Goal: Information Seeking & Learning: Understand process/instructions

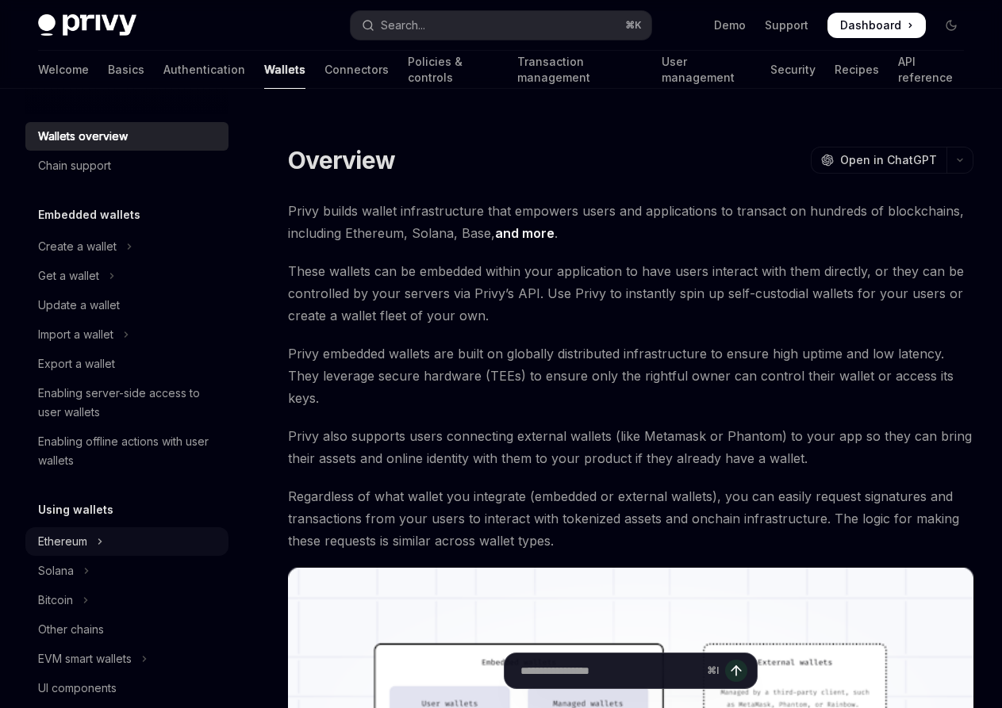
click at [94, 530] on button "Ethereum" at bounding box center [126, 542] width 203 height 29
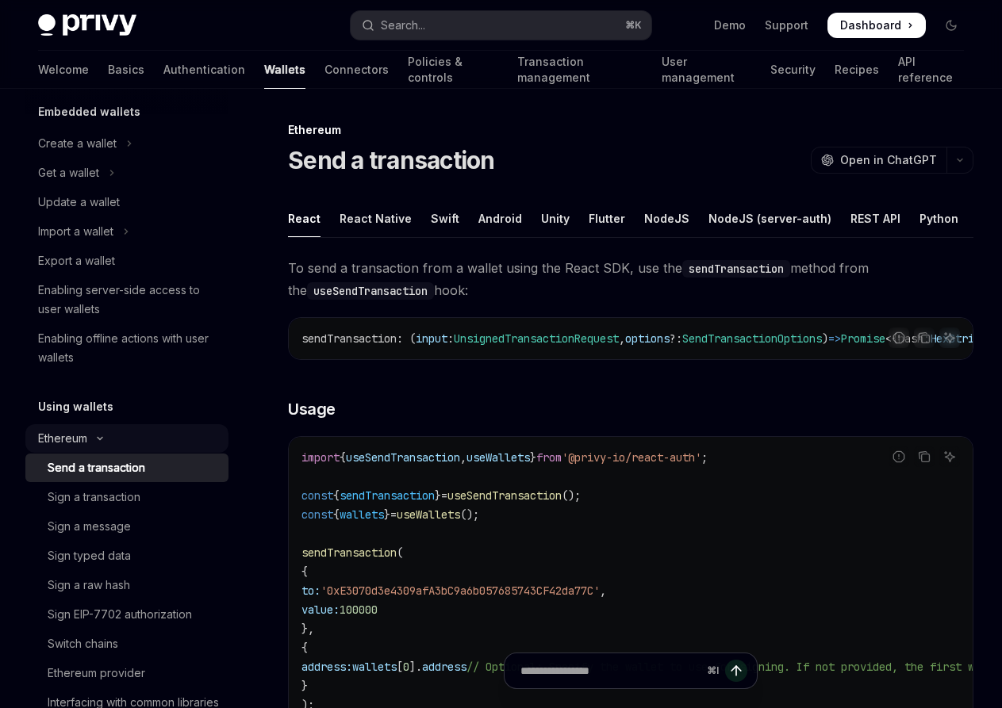
scroll to position [117, 0]
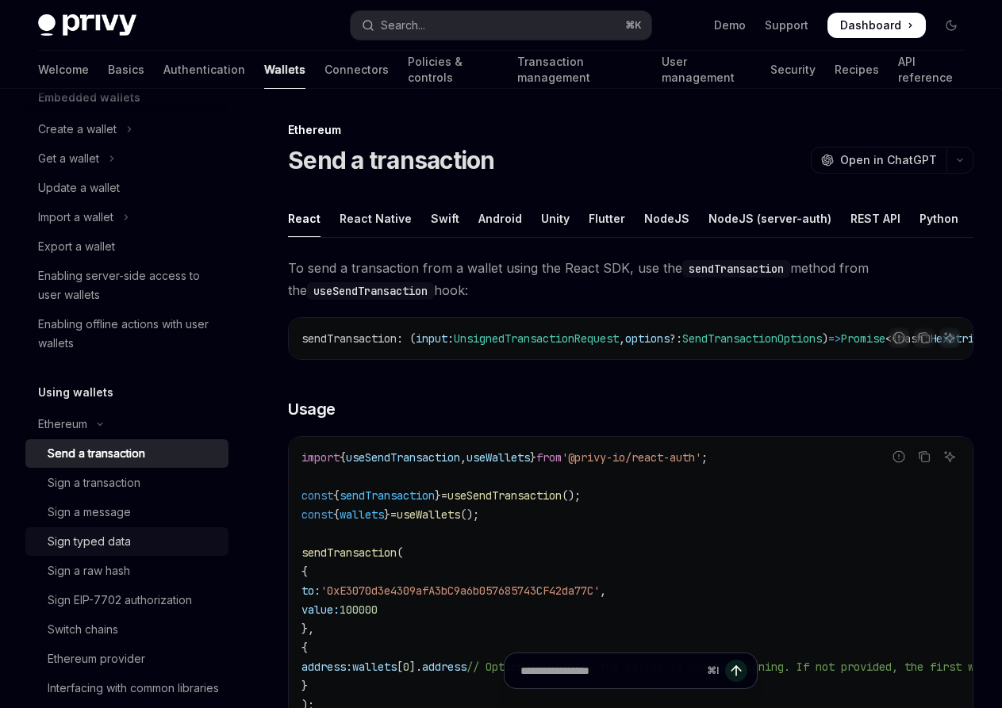
click at [109, 535] on div "Sign typed data" at bounding box center [89, 541] width 83 height 19
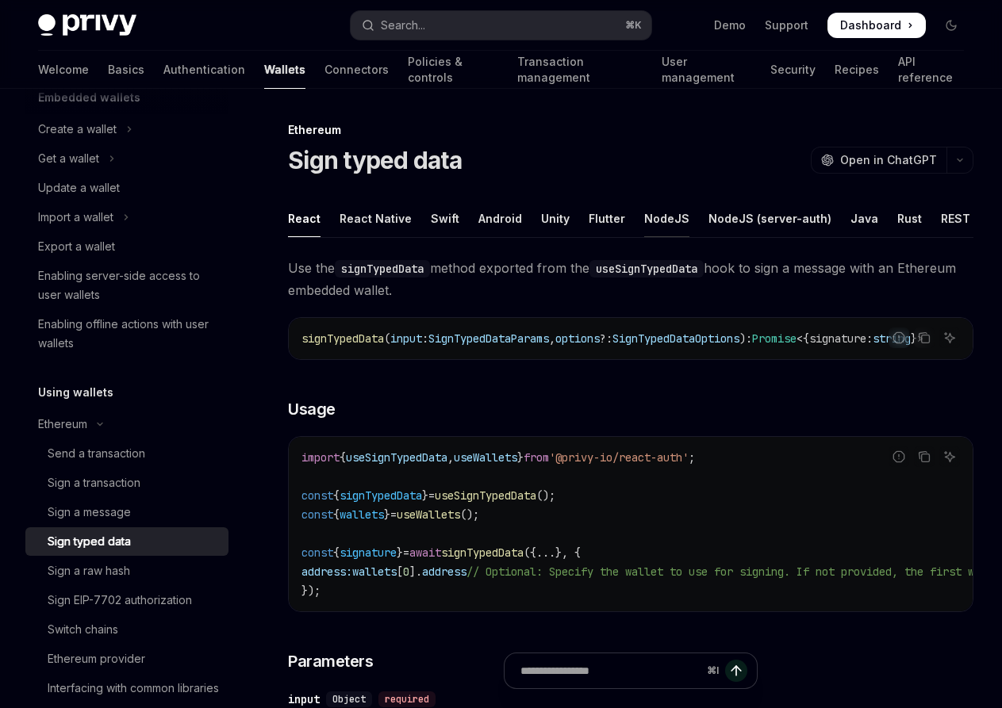
click at [666, 212] on div "NodeJS" at bounding box center [666, 218] width 45 height 37
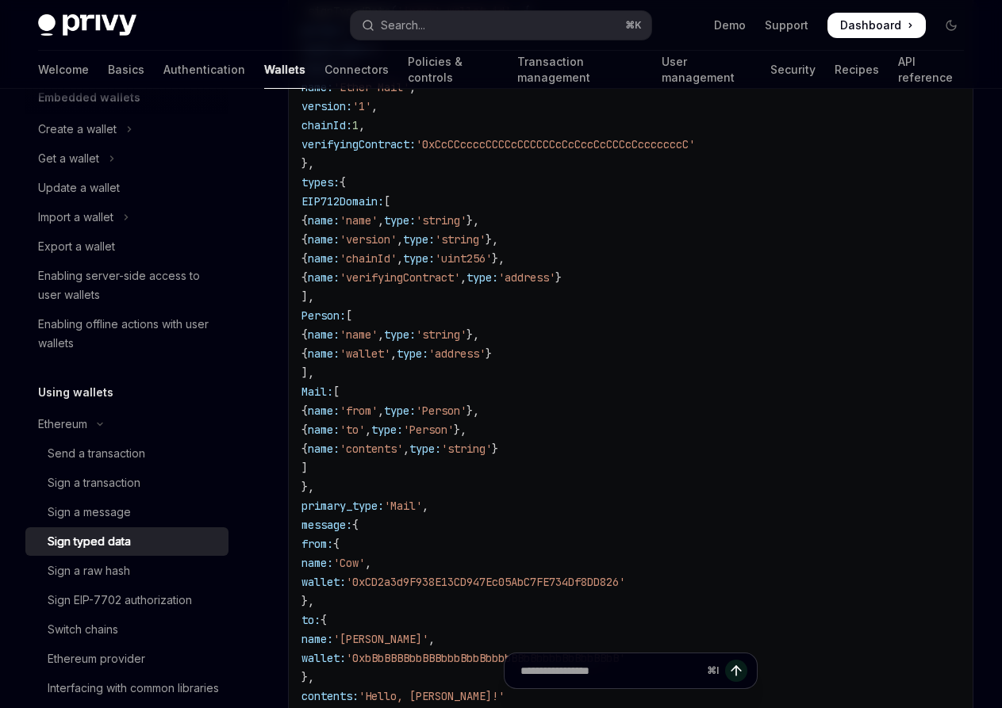
scroll to position [83, 0]
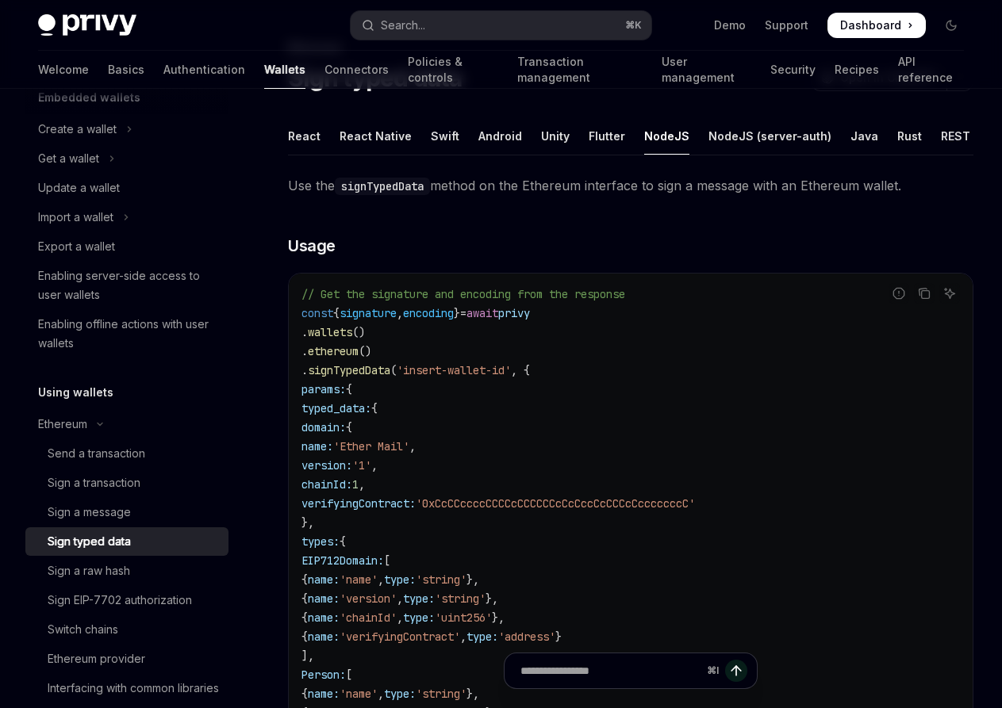
drag, startPoint x: 334, startPoint y: 603, endPoint x: 294, endPoint y: 374, distance: 231.9
click at [294, 374] on div "// Get the signature and encoding from the response const { signature , encodin…" at bounding box center [631, 713] width 684 height 879
copy code ". signTypedData ( 'insert-wallet-id' , { params: { typed_data: { domain: { name…"
click at [452, 248] on h3 "​ Usage" at bounding box center [630, 246] width 685 height 22
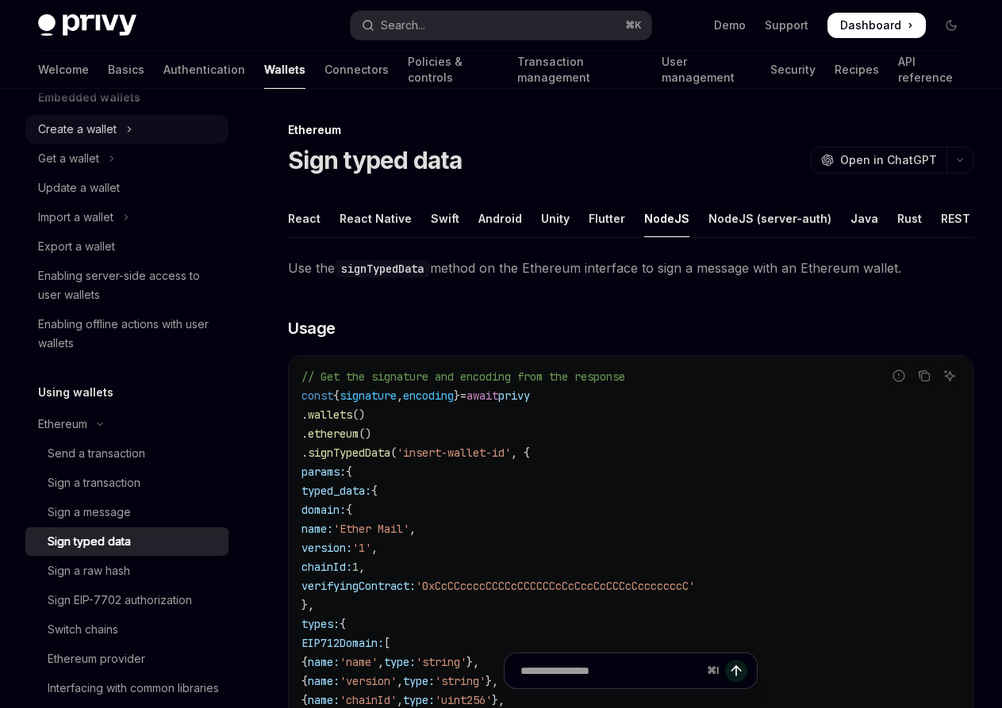
click at [117, 131] on button "Create a wallet" at bounding box center [126, 129] width 203 height 29
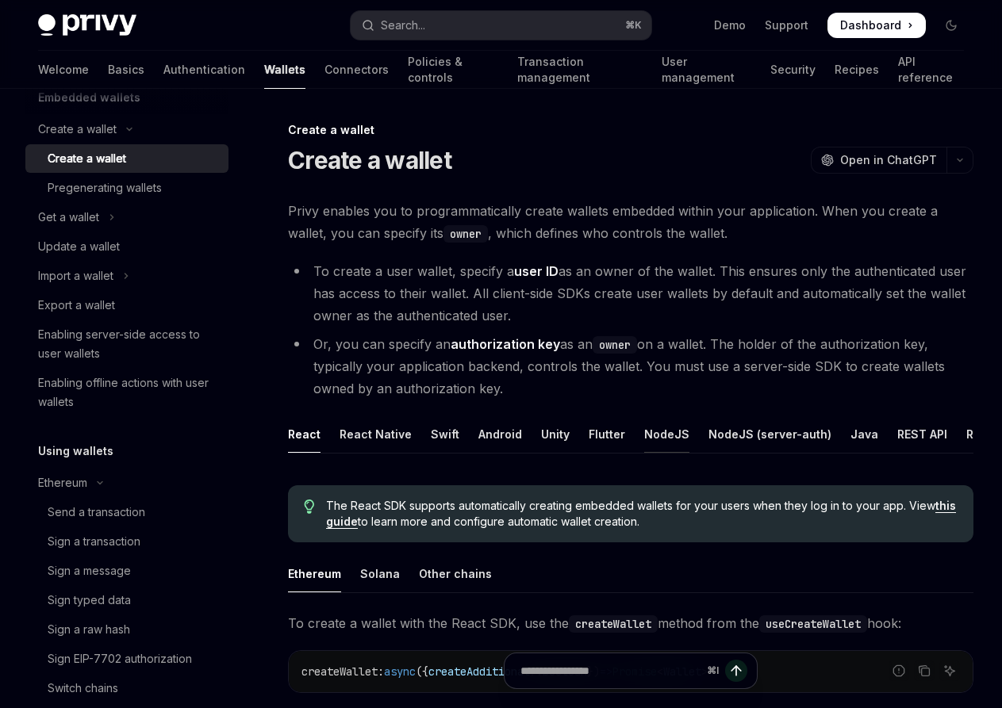
click at [644, 430] on div "NodeJS" at bounding box center [666, 434] width 45 height 37
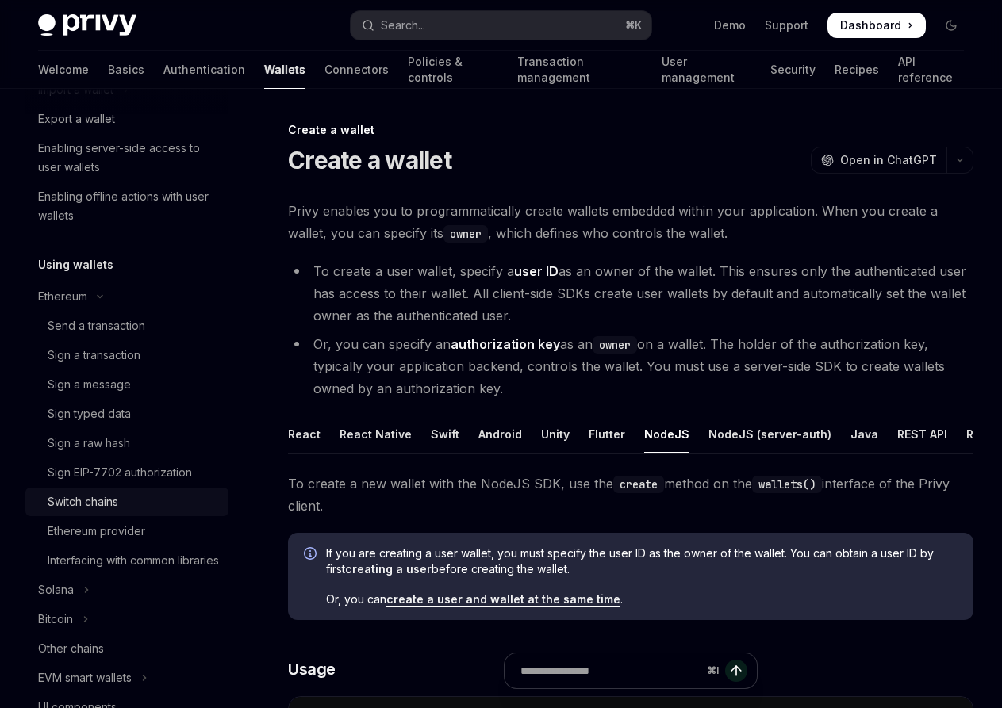
scroll to position [305, 0]
click at [159, 407] on div "Sign typed data" at bounding box center [133, 412] width 171 height 19
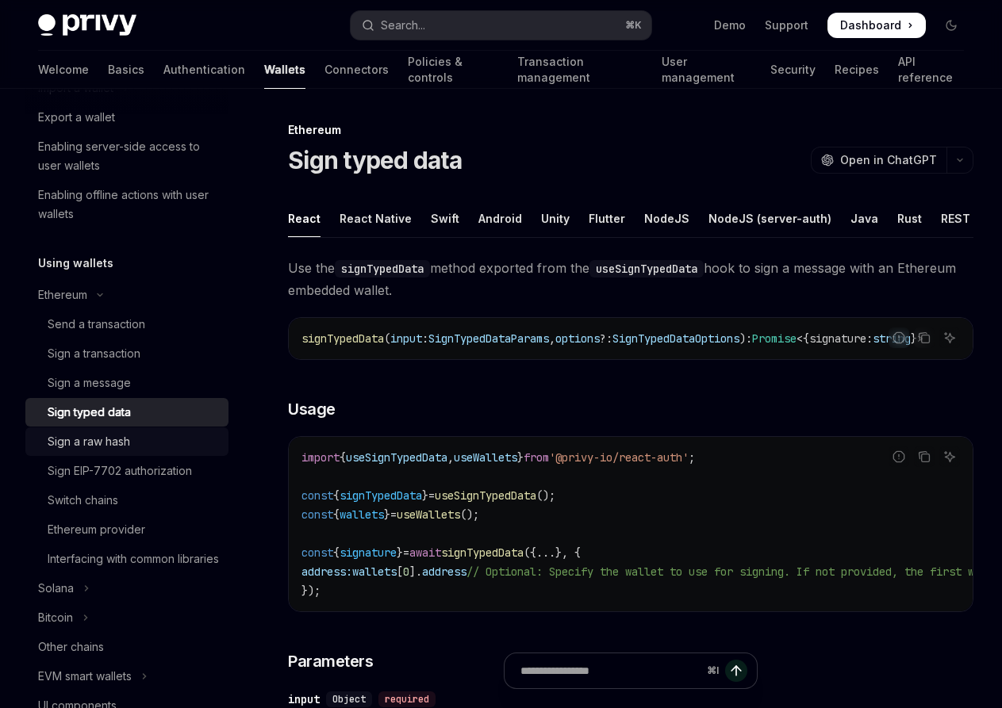
click at [160, 436] on div "Sign a raw hash" at bounding box center [133, 441] width 171 height 19
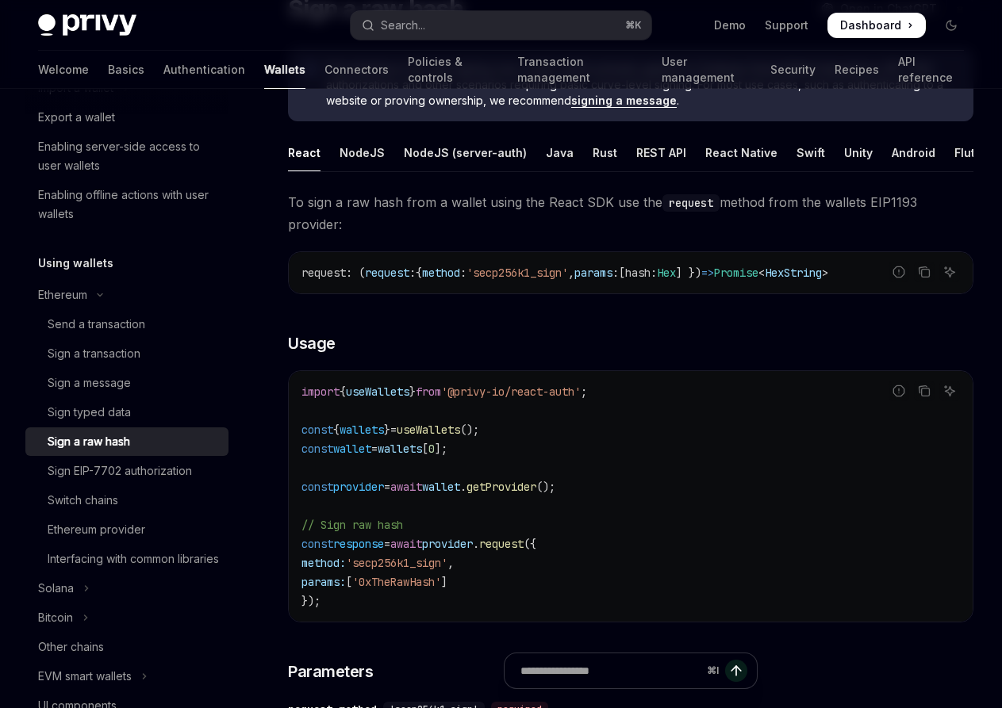
scroll to position [129, 0]
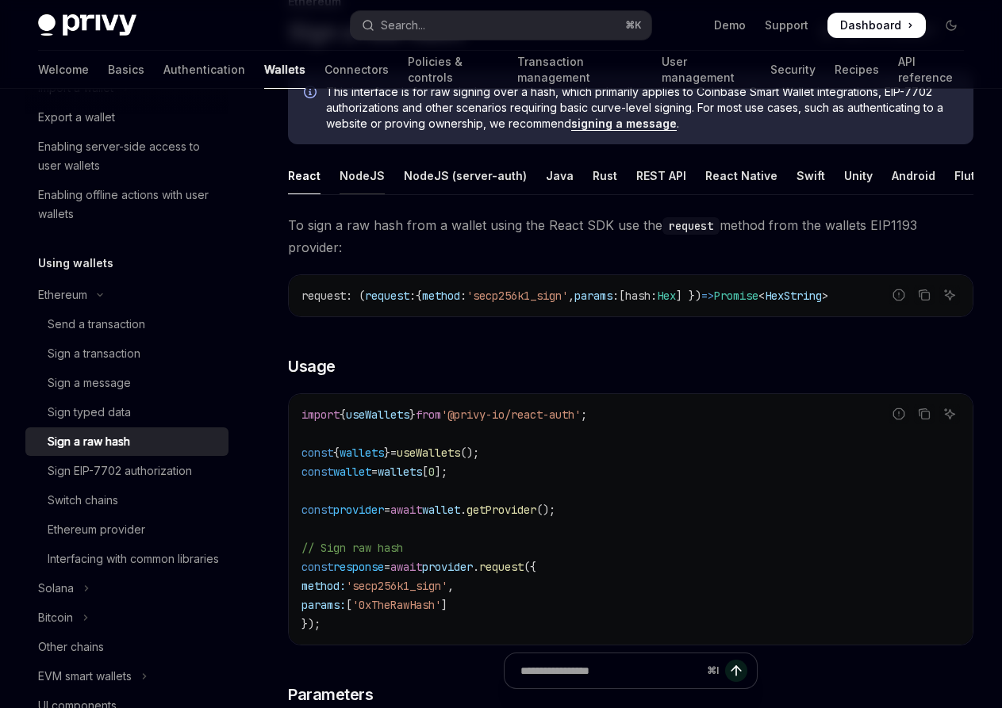
click at [358, 175] on div "NodeJS" at bounding box center [362, 175] width 45 height 37
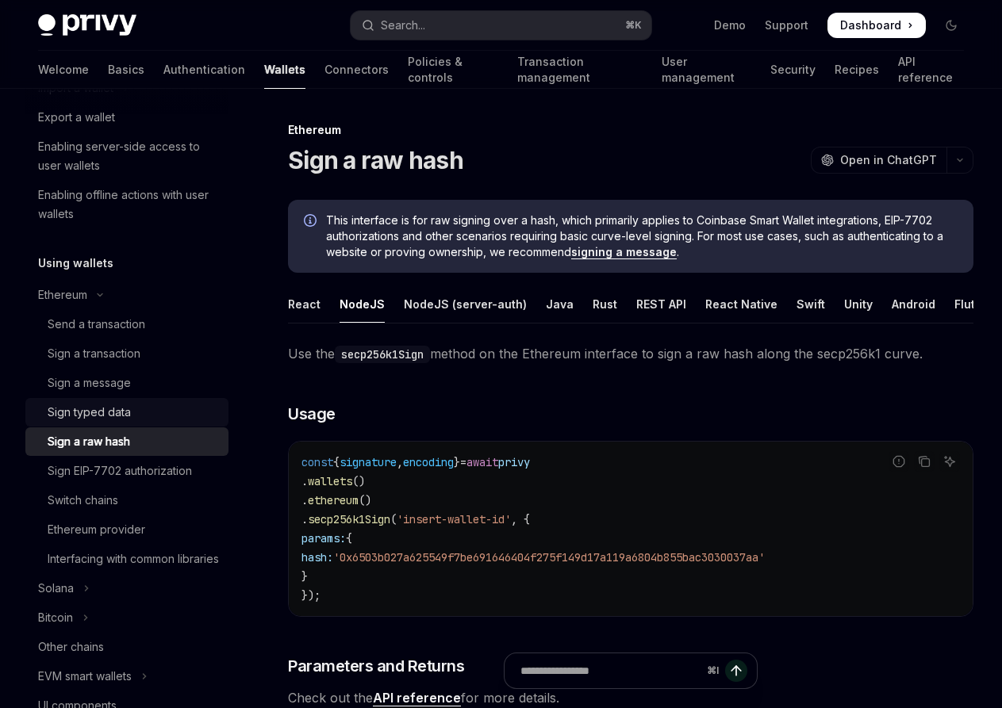
click at [148, 413] on div "Sign typed data" at bounding box center [133, 412] width 171 height 19
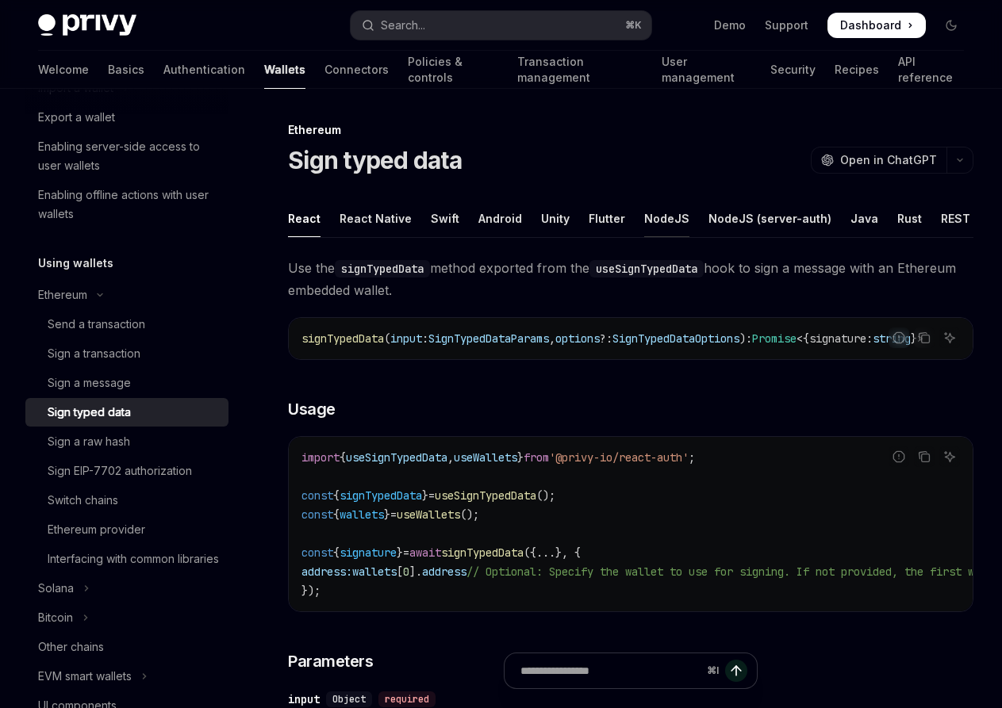
click at [644, 209] on div "NodeJS" at bounding box center [666, 218] width 45 height 37
type textarea "*"
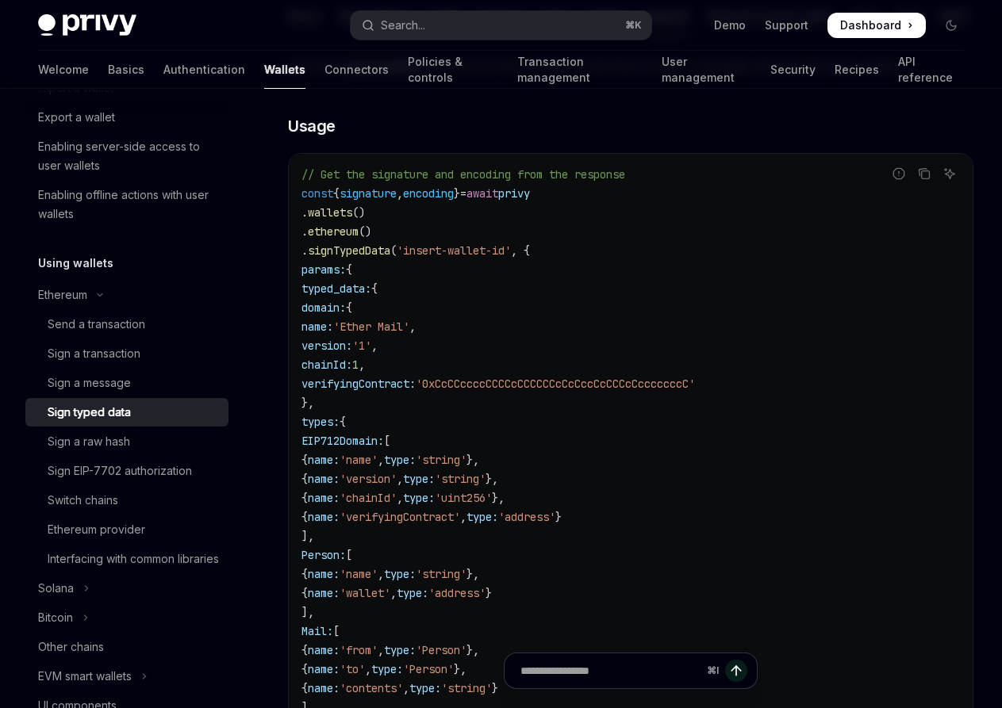
scroll to position [540, 0]
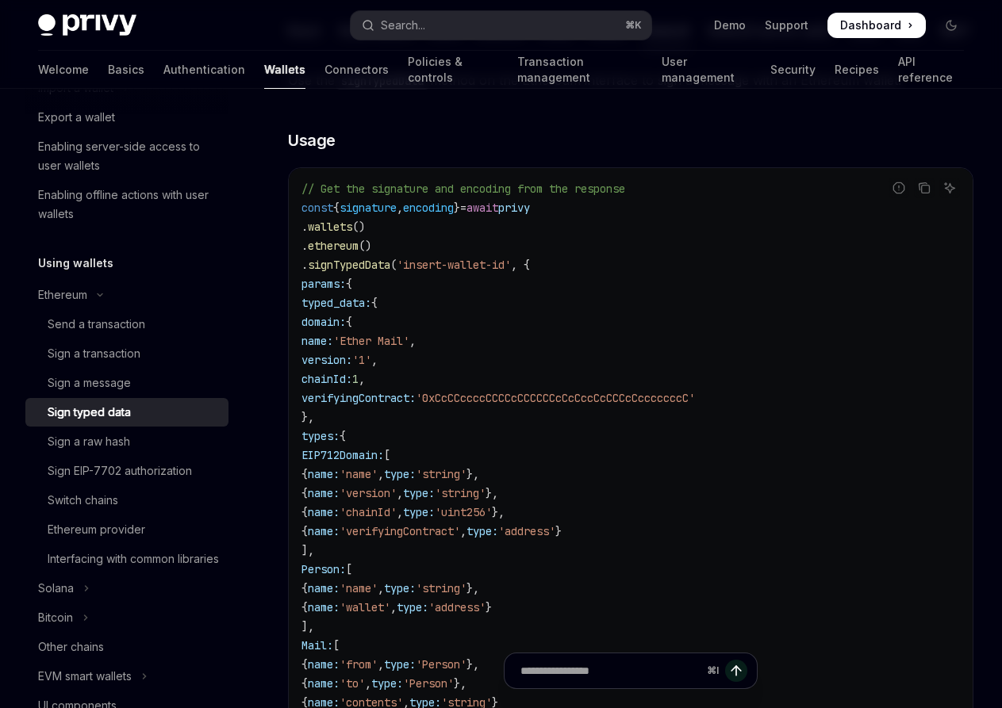
drag, startPoint x: 357, startPoint y: 668, endPoint x: 350, endPoint y: 524, distance: 144.6
click at [350, 524] on div "Ethereum Sign typed data OpenAI Open in ChatGPT OpenAI Open in ChatGPT React Re…" at bounding box center [481, 665] width 989 height 1464
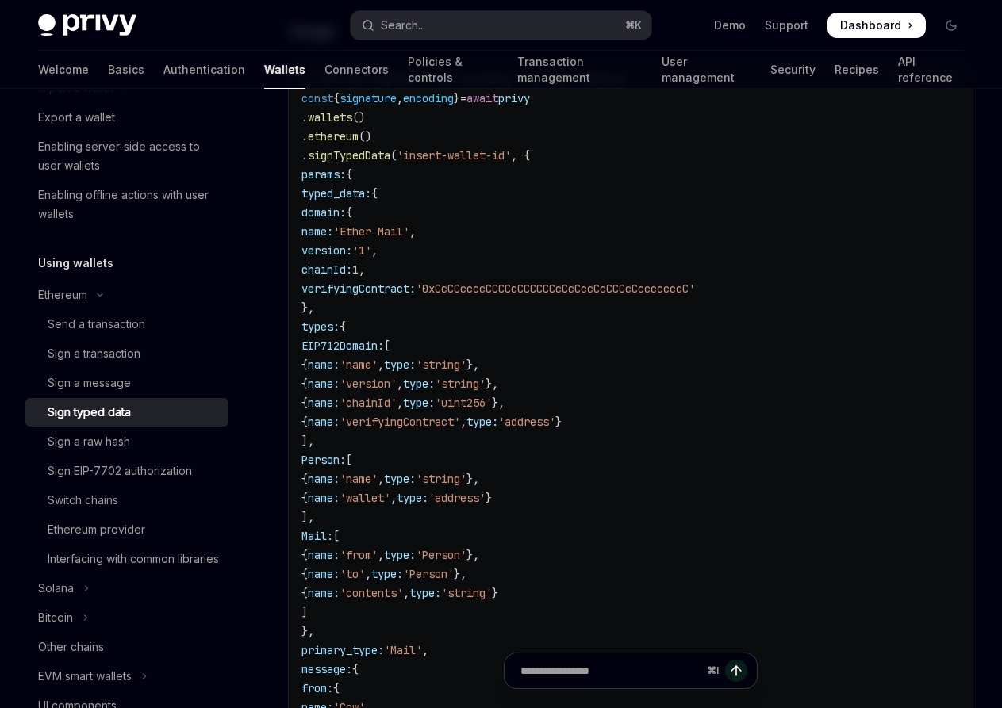
scroll to position [43, 0]
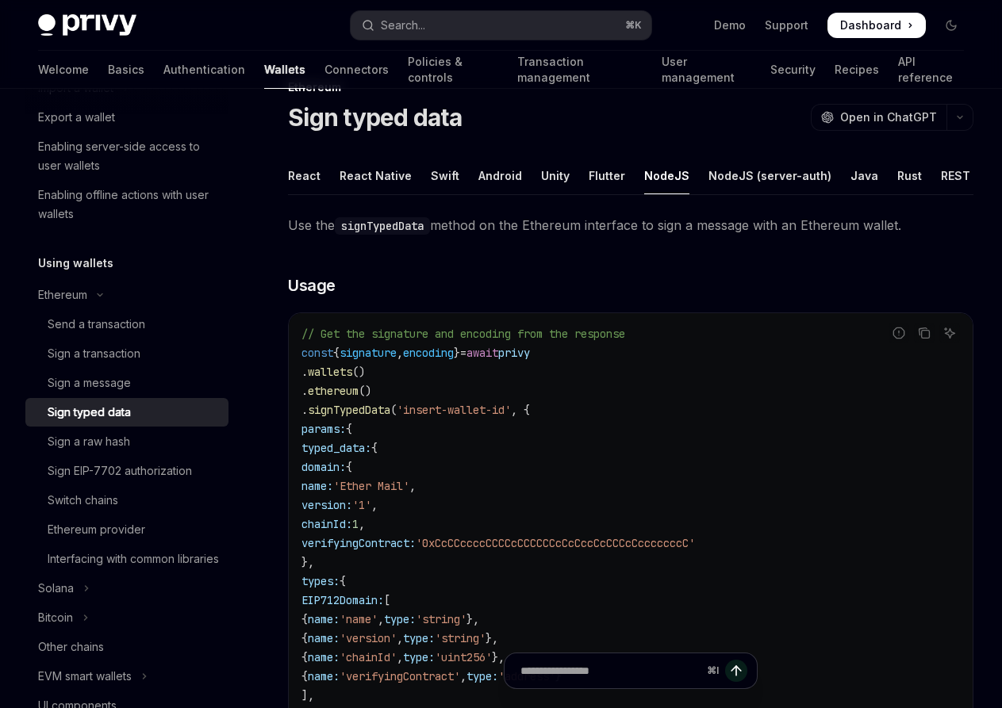
drag, startPoint x: 339, startPoint y: 428, endPoint x: 289, endPoint y: 430, distance: 50.0
copy code "params: { typed_data: { domain: { name: 'Ether Mail' , version: '1' , chainId: …"
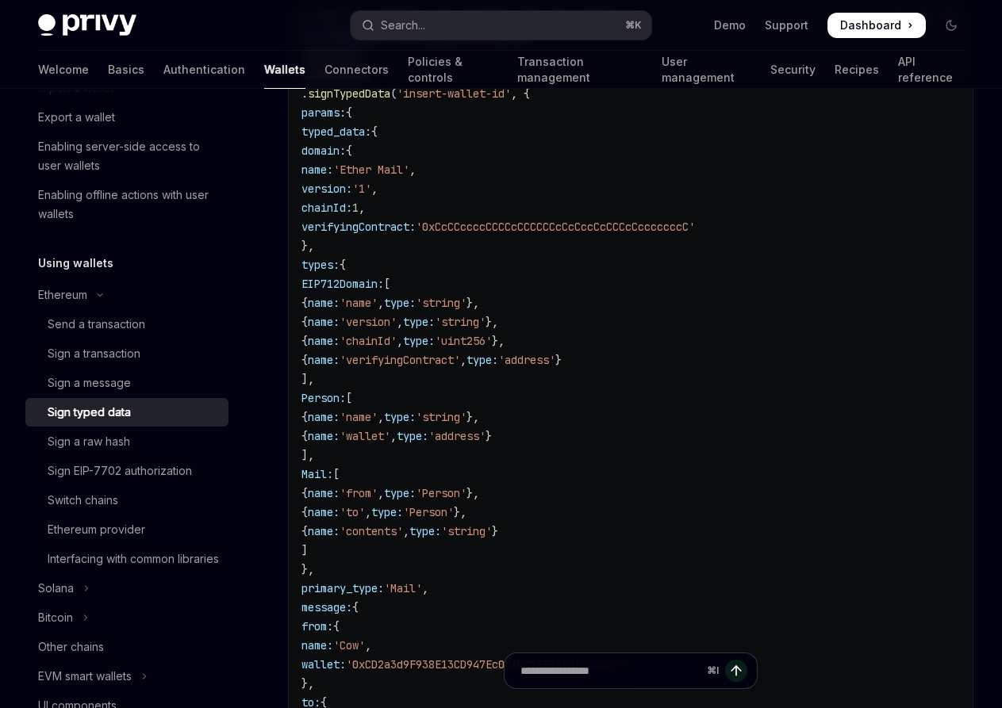
scroll to position [385, 0]
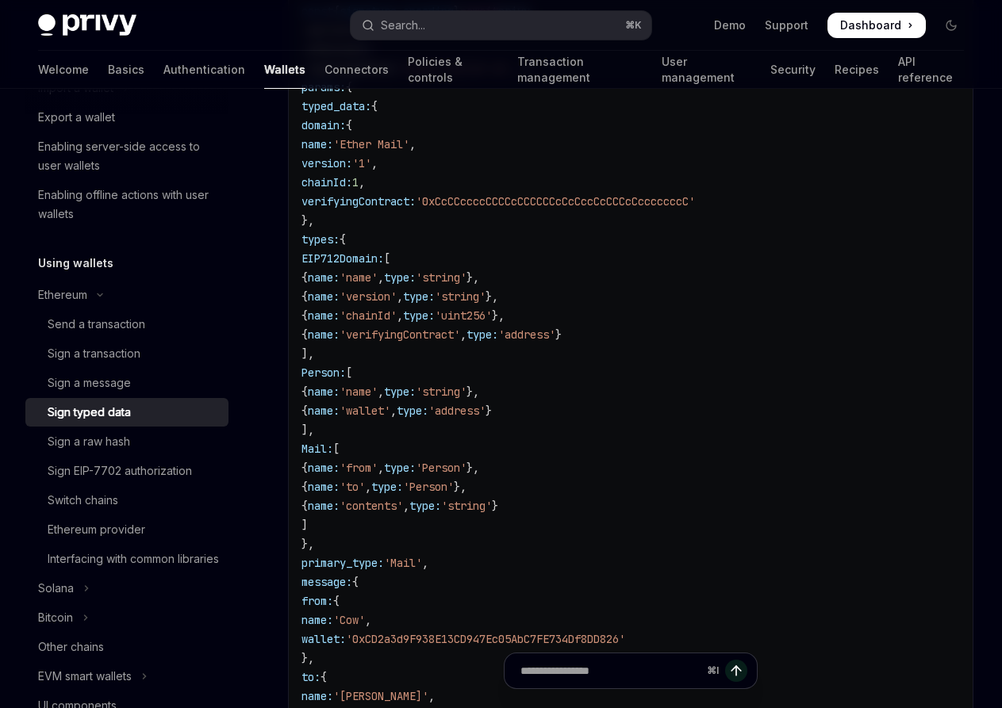
click at [352, 580] on span "message:" at bounding box center [326, 582] width 51 height 14
drag, startPoint x: 505, startPoint y: 564, endPoint x: 276, endPoint y: 562, distance: 229.3
click at [276, 562] on div "Ethereum Sign typed data OpenAI Open in ChatGPT OpenAI Open in ChatGPT React Re…" at bounding box center [481, 468] width 989 height 1464
copy span "primary_type: 'Mail' ,"
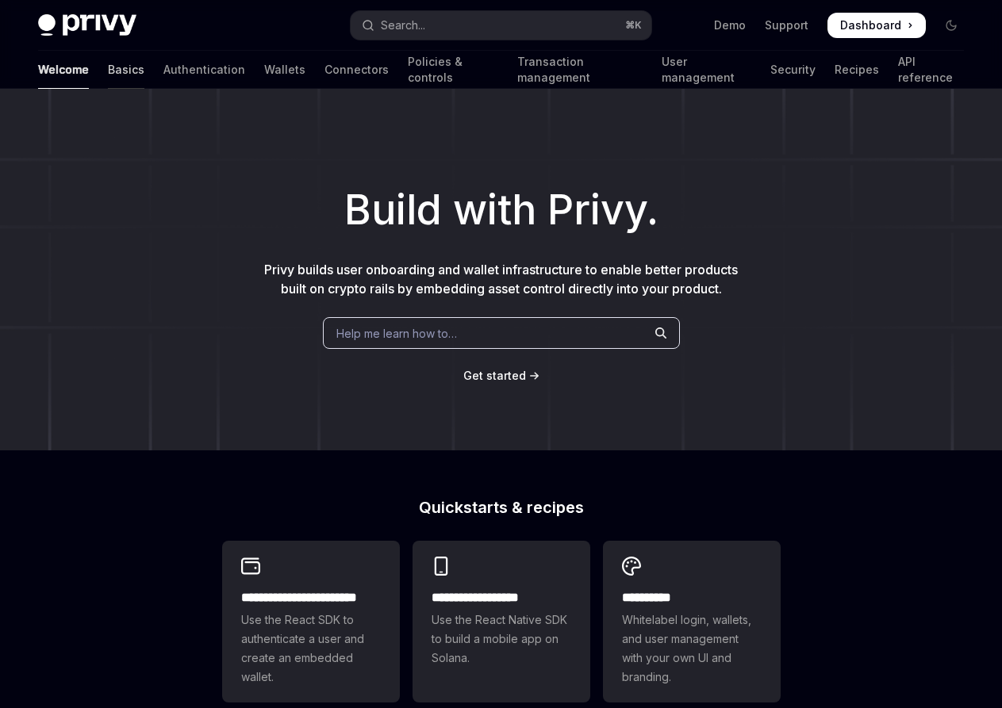
click at [108, 75] on link "Basics" at bounding box center [126, 70] width 36 height 38
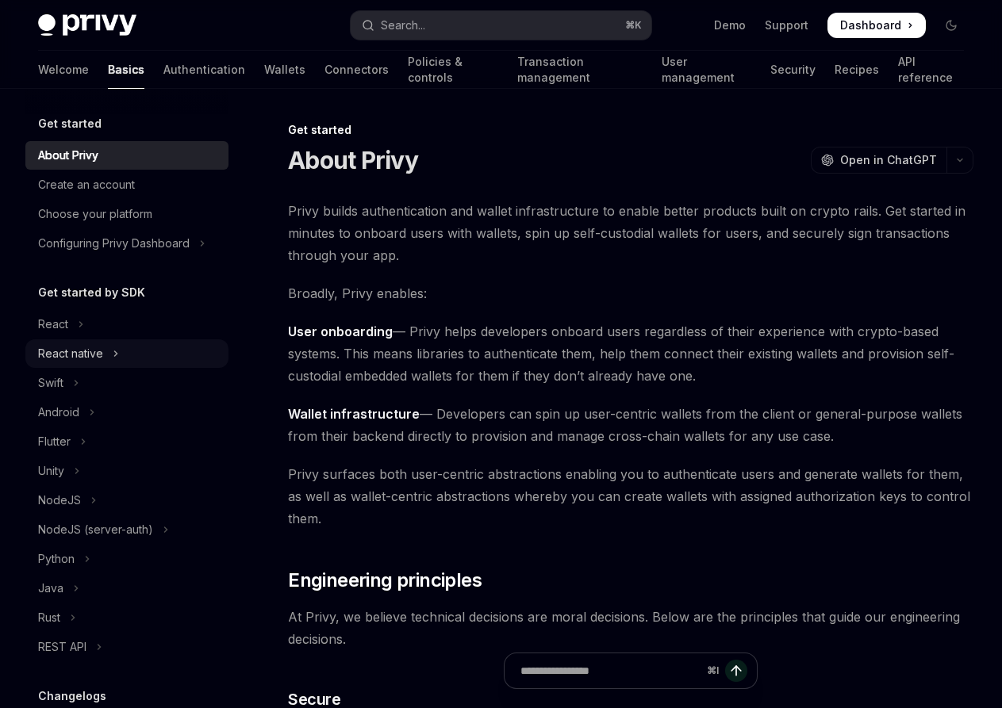
scroll to position [205, 0]
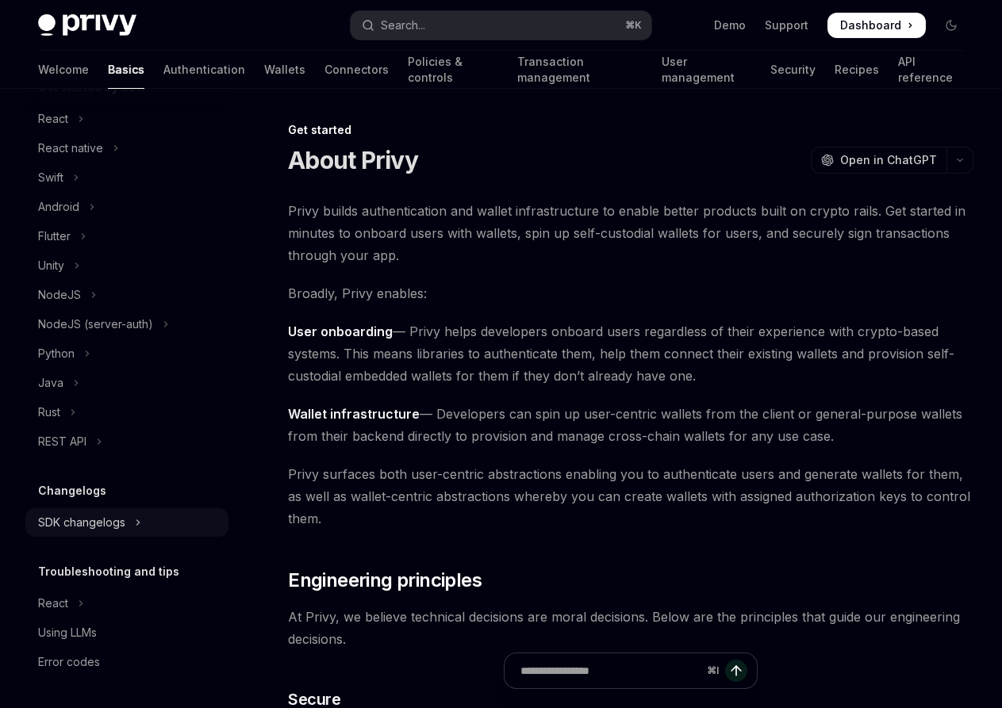
click at [50, 525] on div "SDK changelogs" at bounding box center [81, 522] width 87 height 19
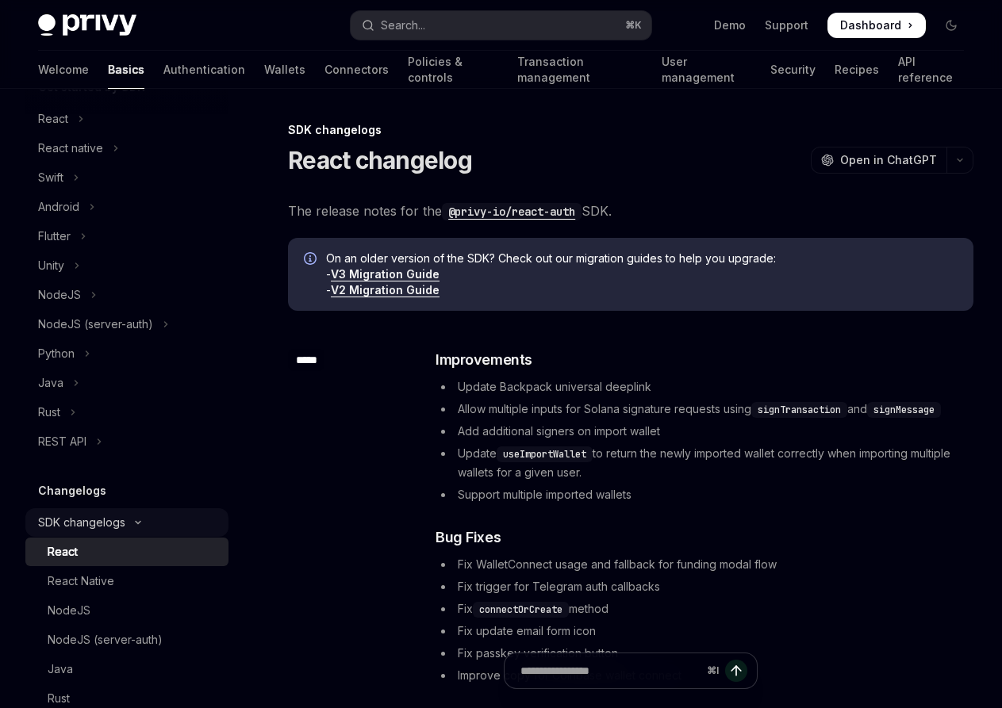
scroll to position [373, 0]
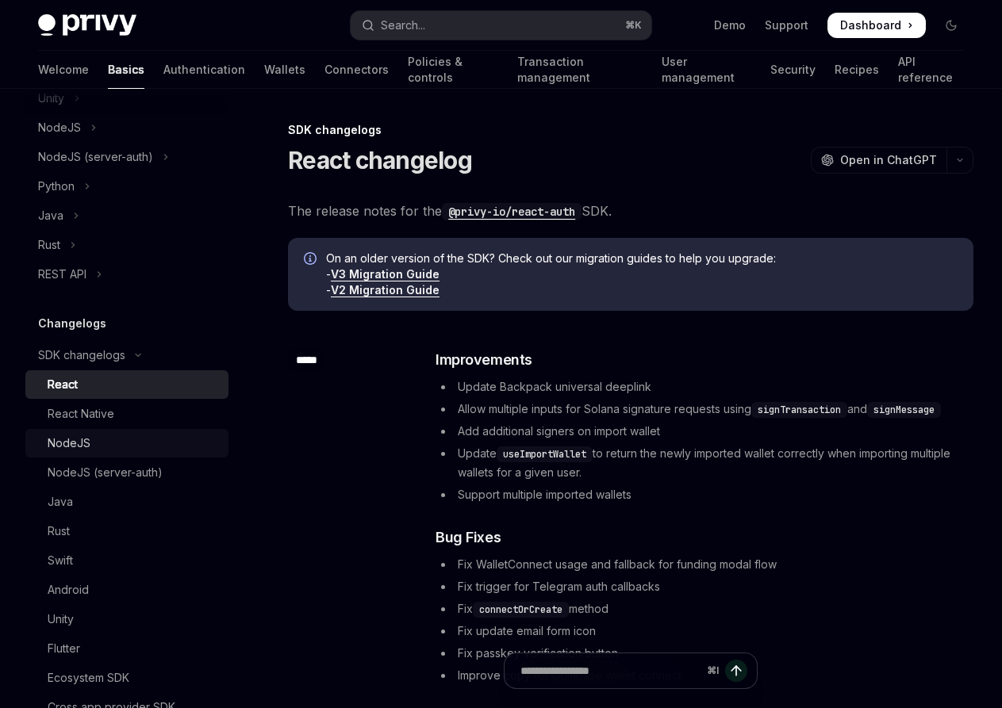
click at [103, 451] on div "NodeJS" at bounding box center [133, 443] width 171 height 19
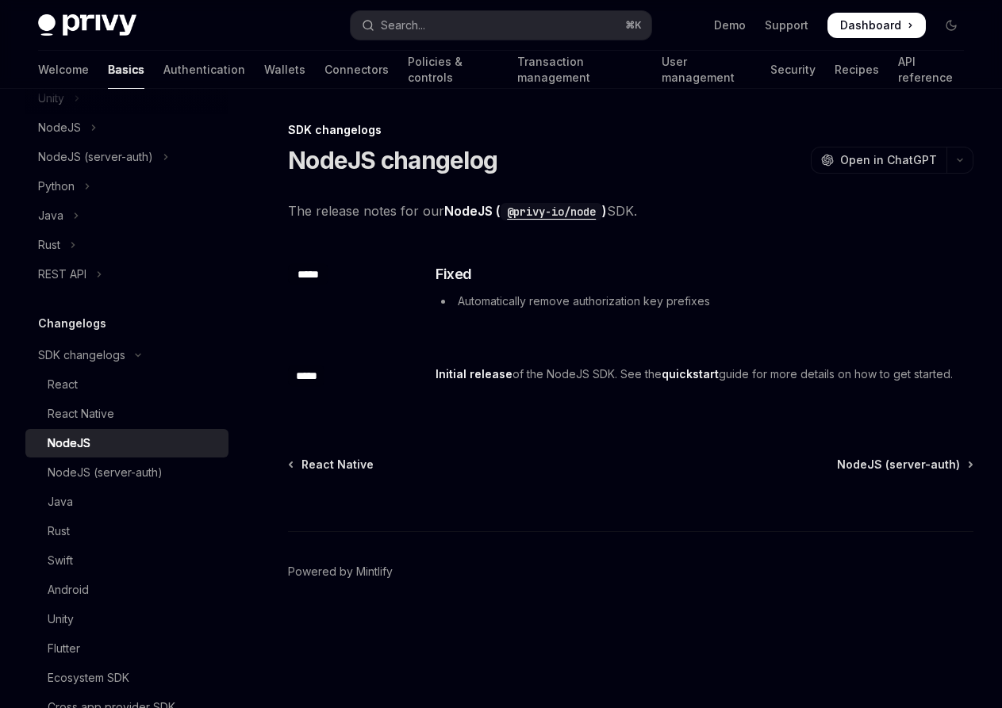
click at [244, 194] on div "Get started About Privy Create an account Choose your platform Configuring Priv…" at bounding box center [139, 399] width 228 height 620
click at [408, 67] on link "Policies & controls" at bounding box center [453, 70] width 90 height 38
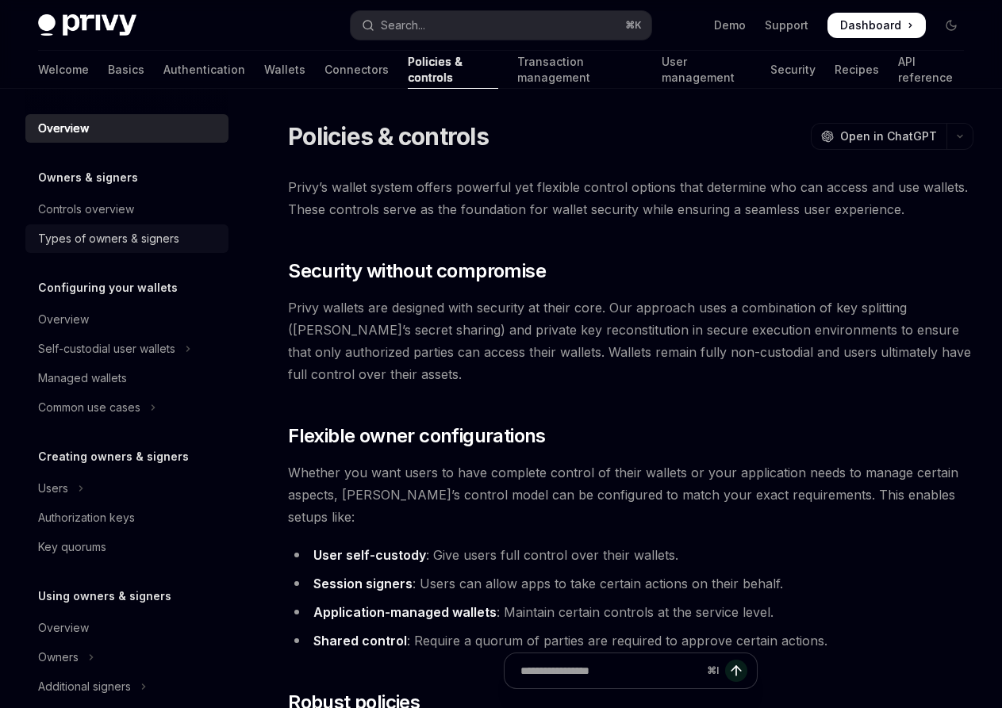
click at [125, 250] on link "Types of owners & signers" at bounding box center [126, 239] width 203 height 29
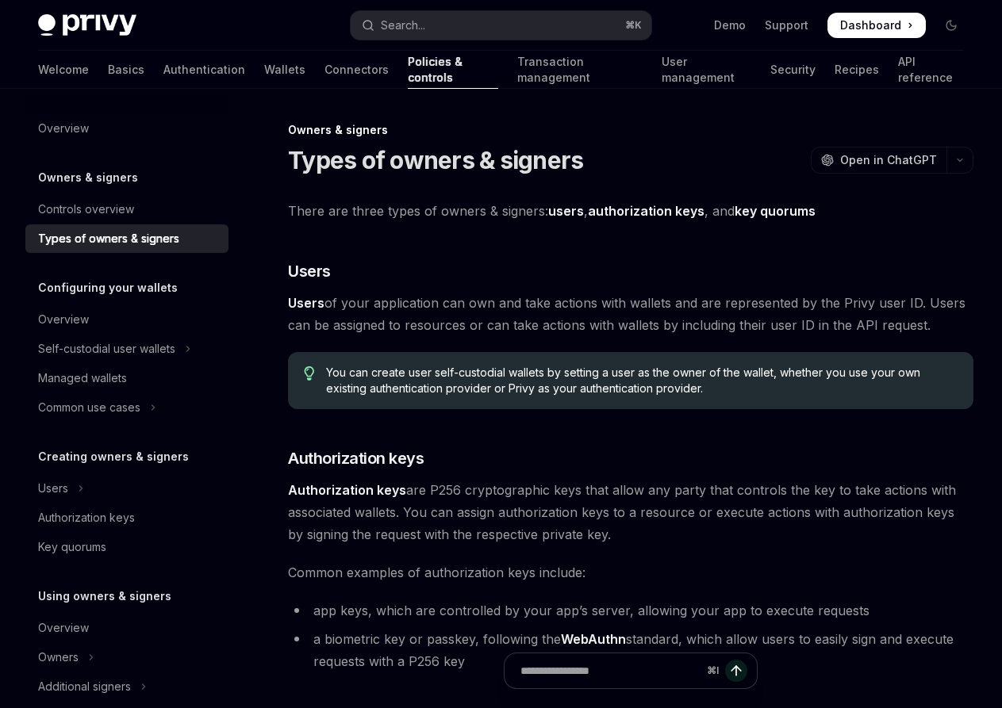
scroll to position [547, 0]
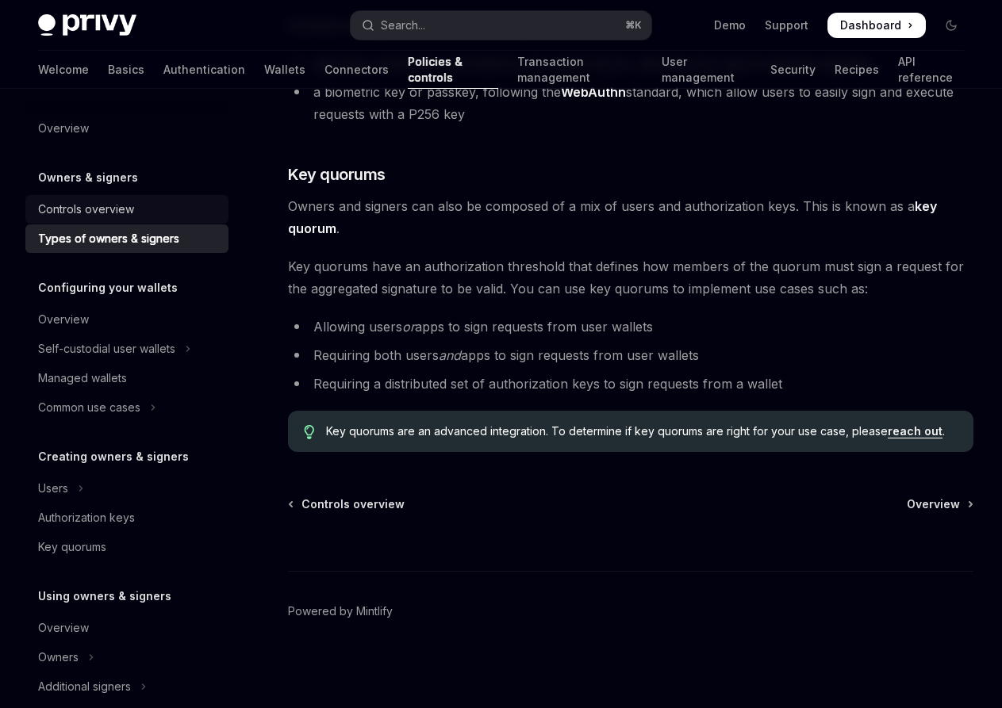
click at [79, 203] on div "Controls overview" at bounding box center [86, 209] width 96 height 19
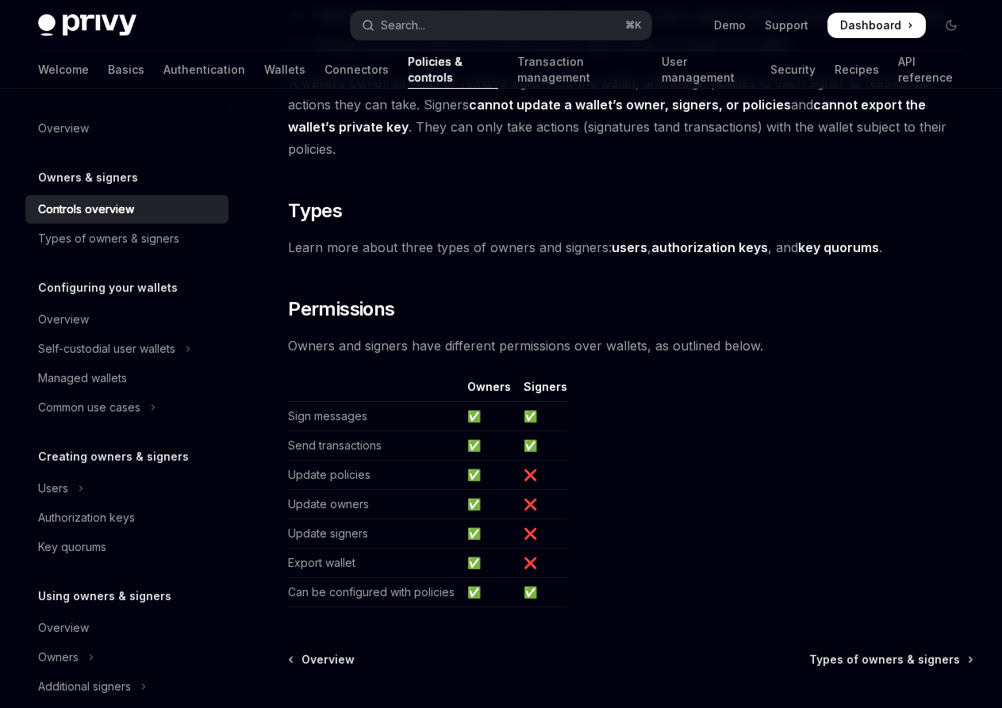
scroll to position [1214, 0]
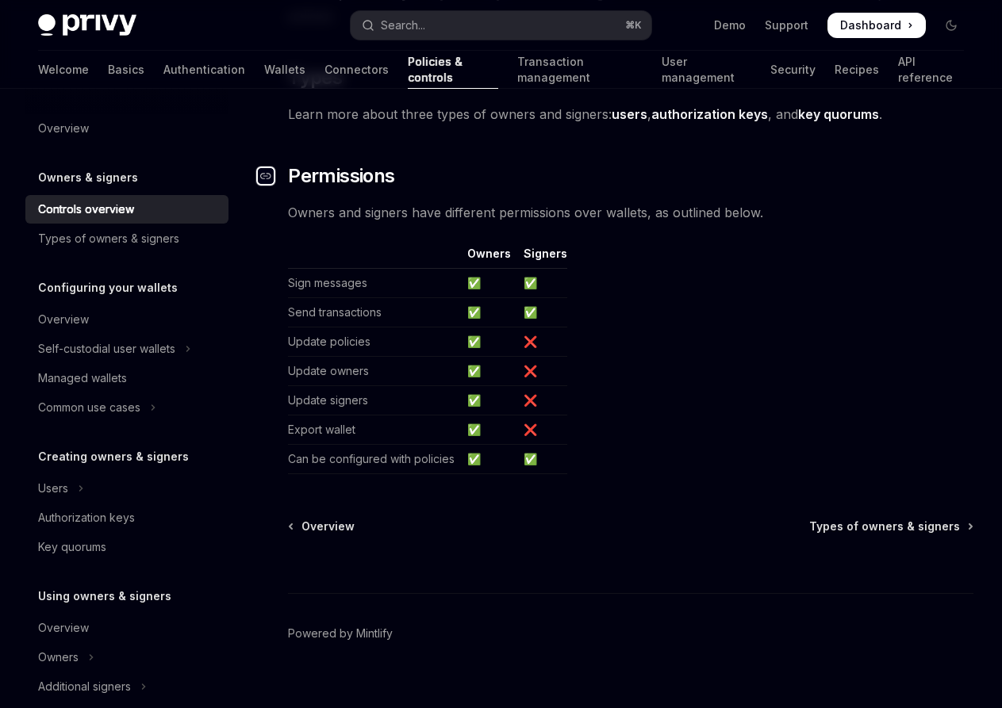
click at [268, 167] on div "Navigate to header" at bounding box center [265, 176] width 19 height 19
click at [184, 69] on div "Welcome Basics Authentication Wallets Connectors Policies & controls Transactio…" at bounding box center [501, 70] width 926 height 38
click at [264, 68] on link "Wallets" at bounding box center [284, 70] width 41 height 38
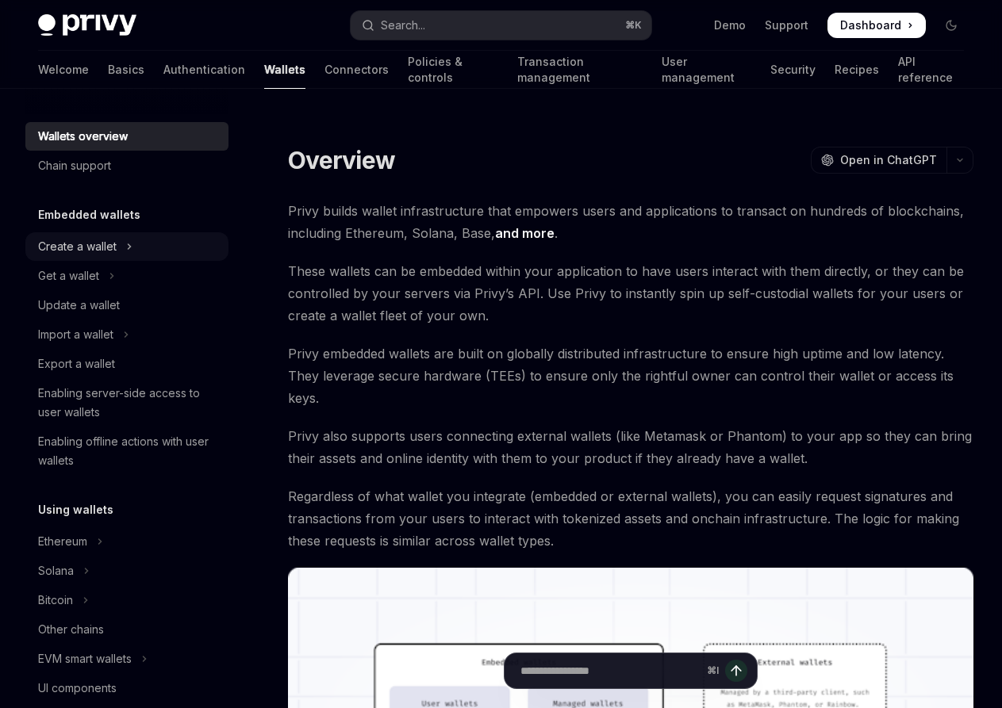
click at [113, 248] on div "Create a wallet" at bounding box center [77, 246] width 79 height 19
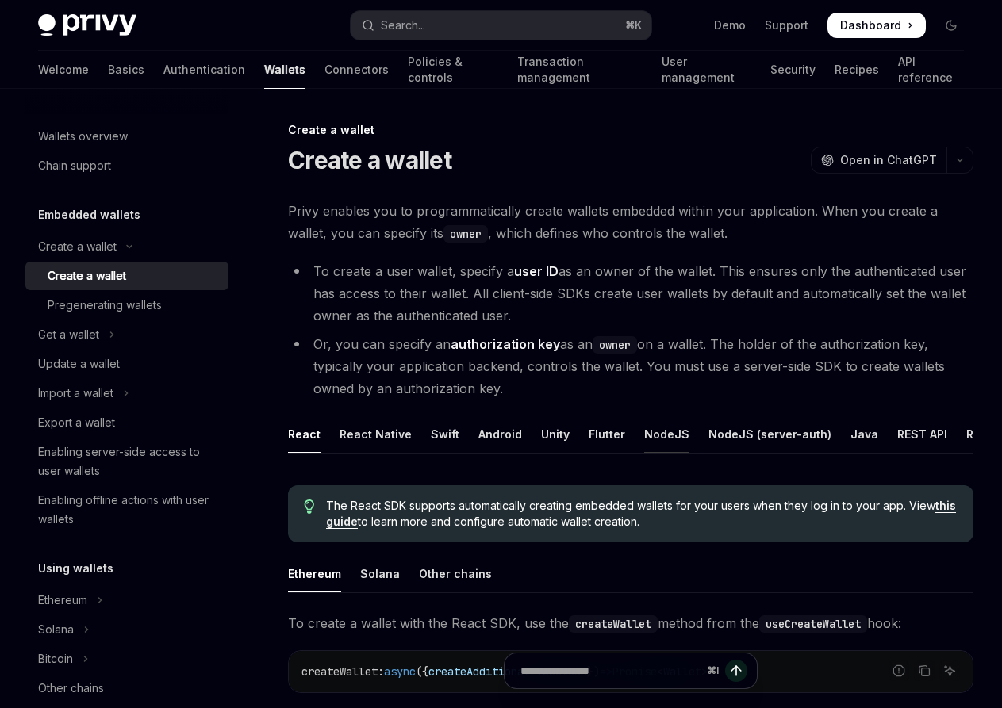
click at [671, 435] on div "NodeJS" at bounding box center [666, 434] width 45 height 37
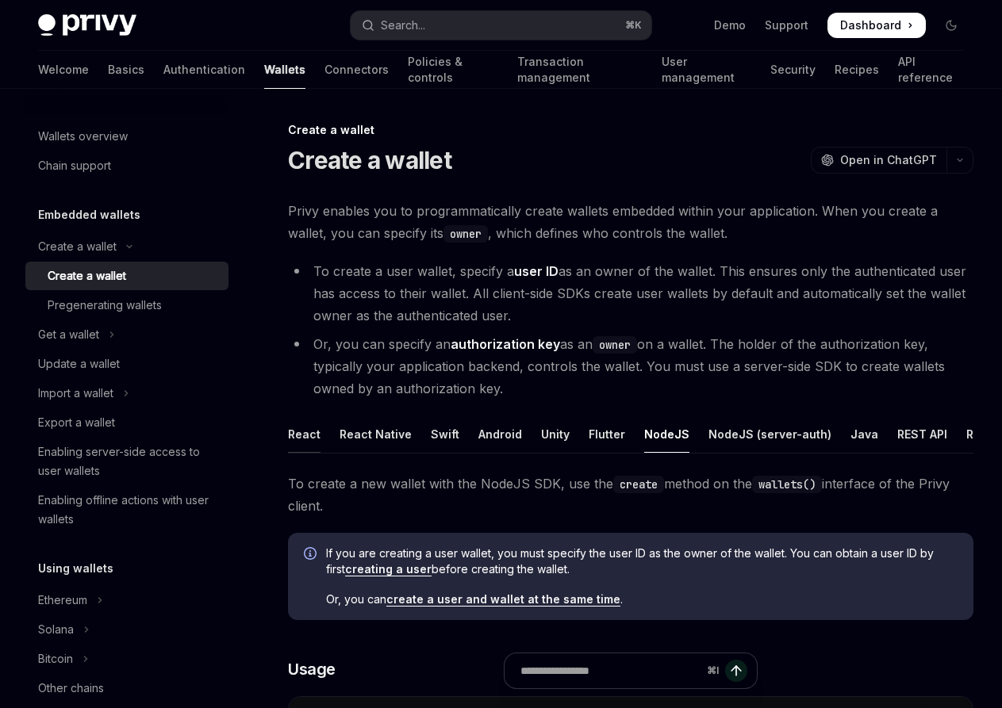
click at [303, 435] on div "React" at bounding box center [304, 434] width 33 height 37
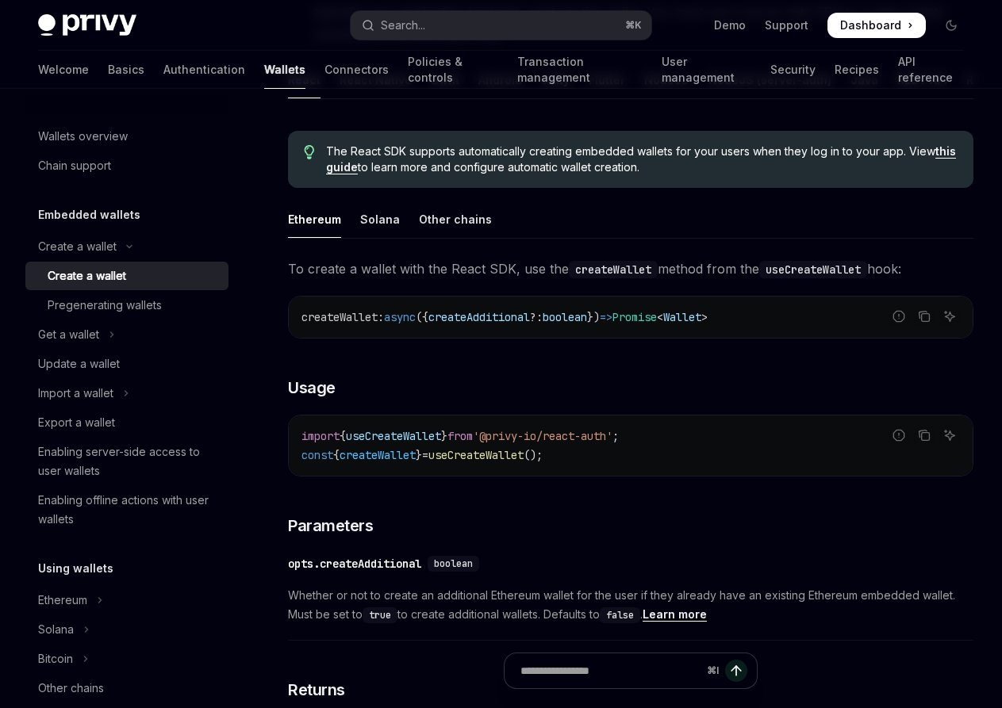
scroll to position [386, 0]
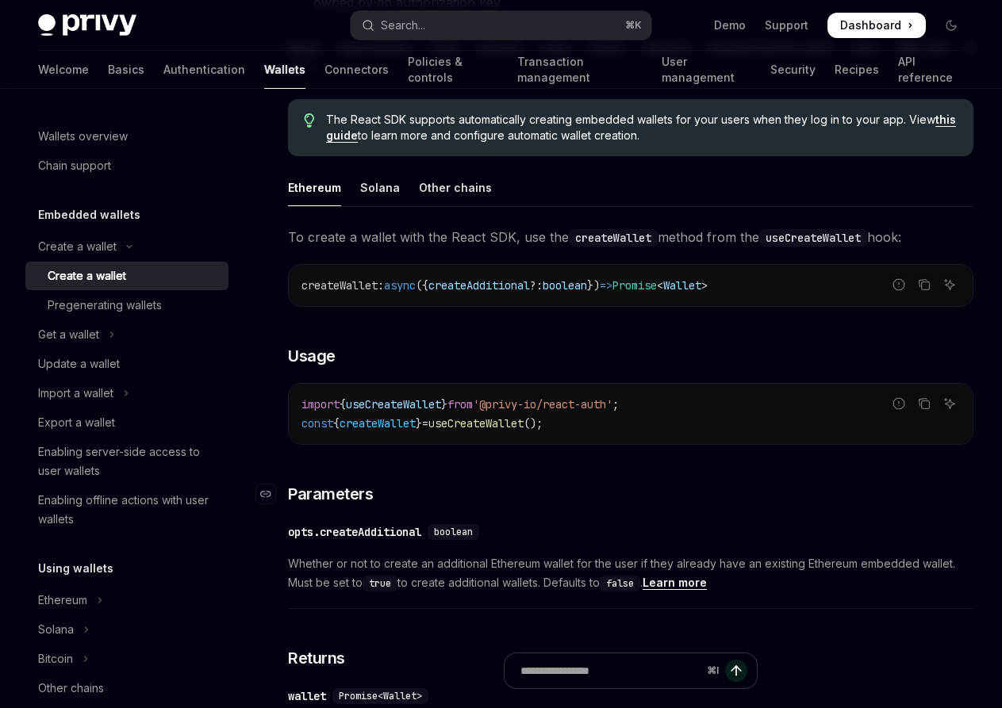
click at [473, 489] on h3 "​ Parameters" at bounding box center [630, 494] width 685 height 22
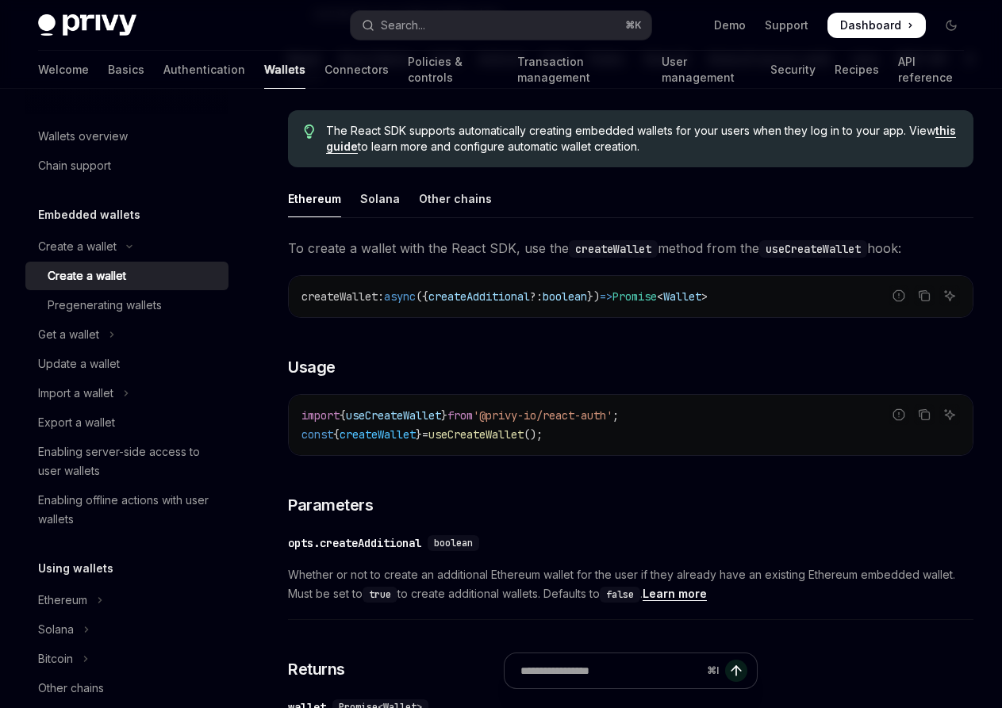
scroll to position [359, 0]
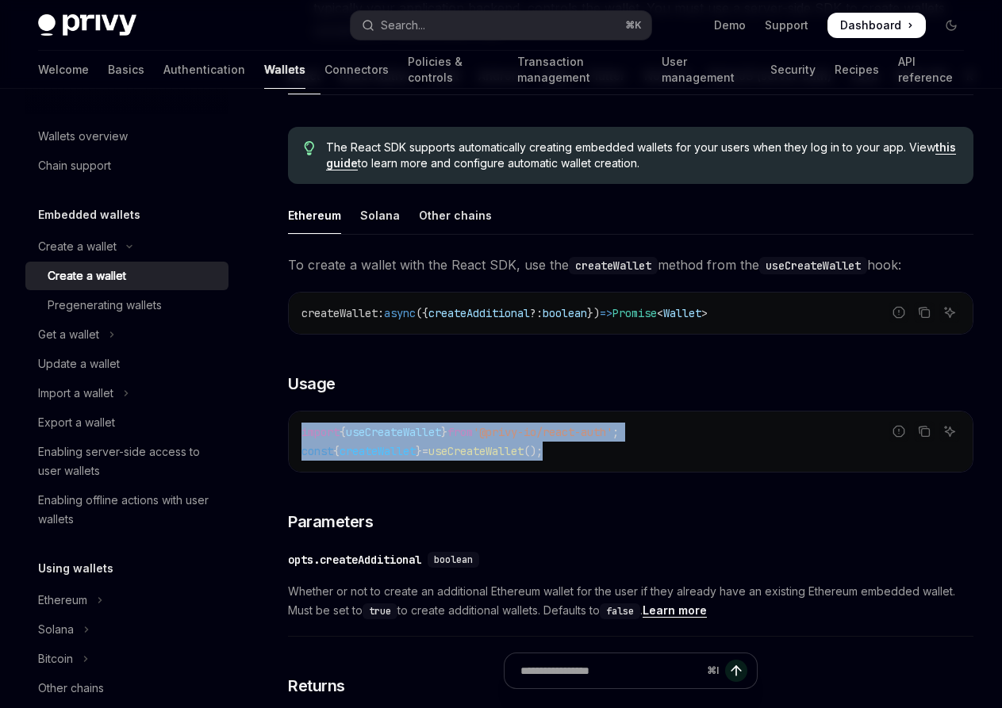
drag, startPoint x: 604, startPoint y: 455, endPoint x: 294, endPoint y: 435, distance: 310.1
click at [294, 435] on div "import { useCreateWallet } from '@privy-io/react-auth' ; const { createWallet }…" at bounding box center [631, 442] width 684 height 60
copy code "import { useCreateWallet } from '@privy-io/react-auth' ; const { createWallet }…"
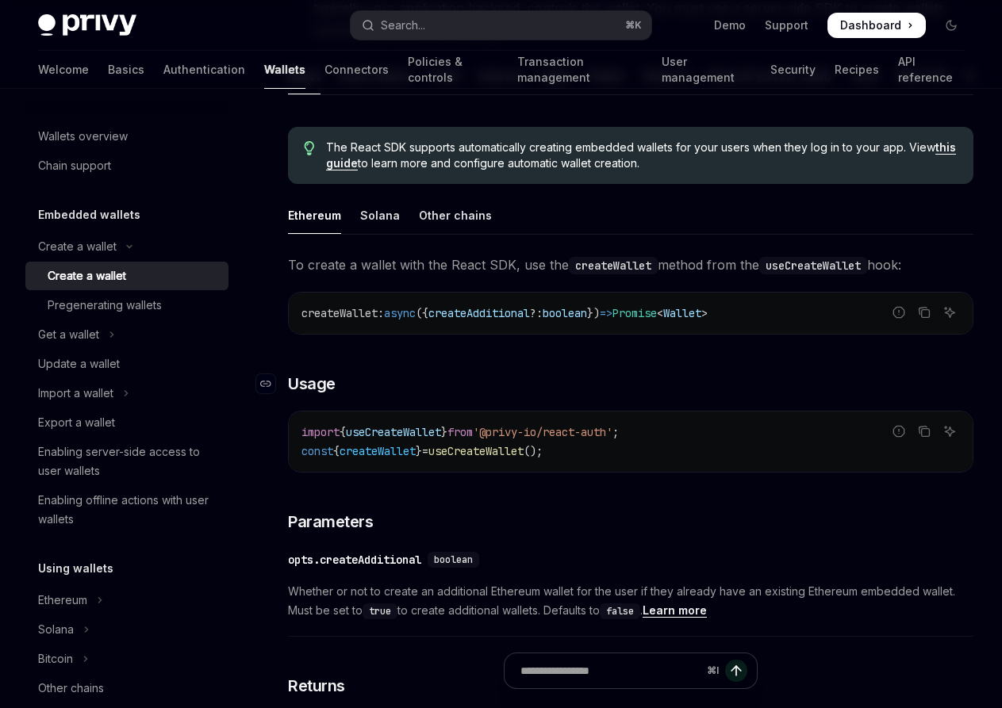
click at [403, 386] on h3 "​ Usage" at bounding box center [630, 384] width 685 height 22
click at [270, 382] on icon "Navigate to header" at bounding box center [265, 384] width 11 height 10
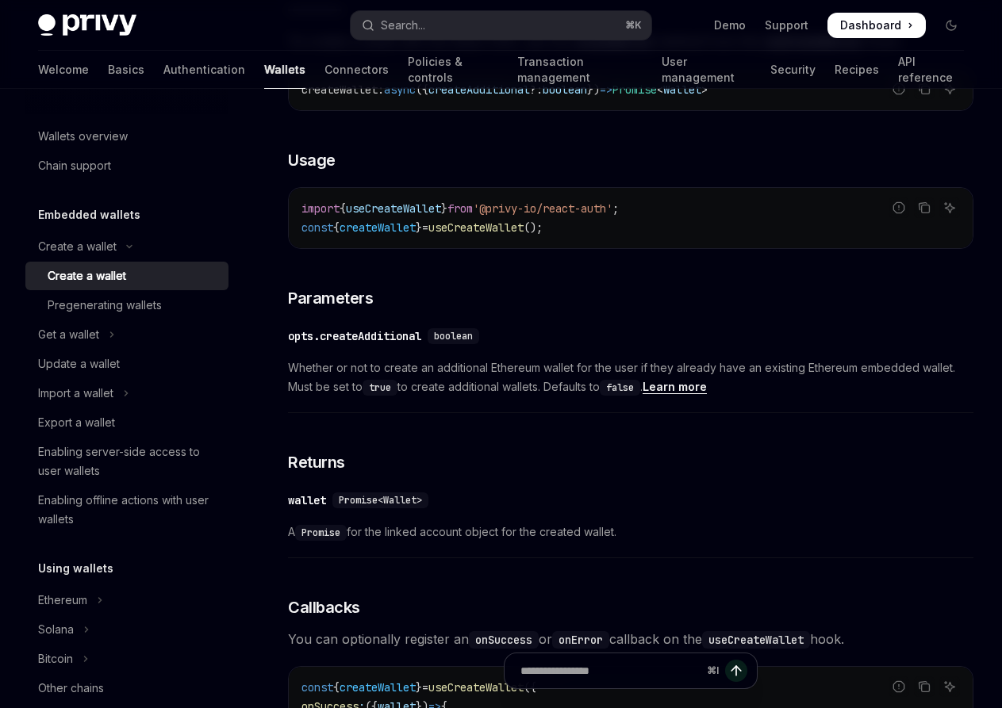
scroll to position [612, 0]
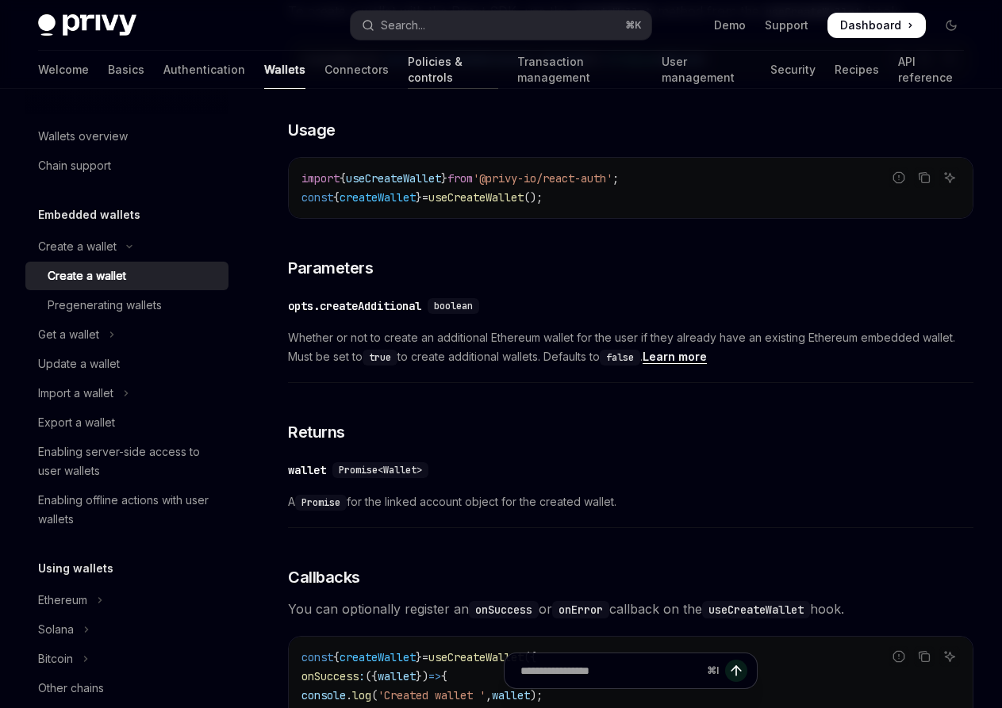
click at [408, 72] on link "Policies & controls" at bounding box center [453, 70] width 90 height 38
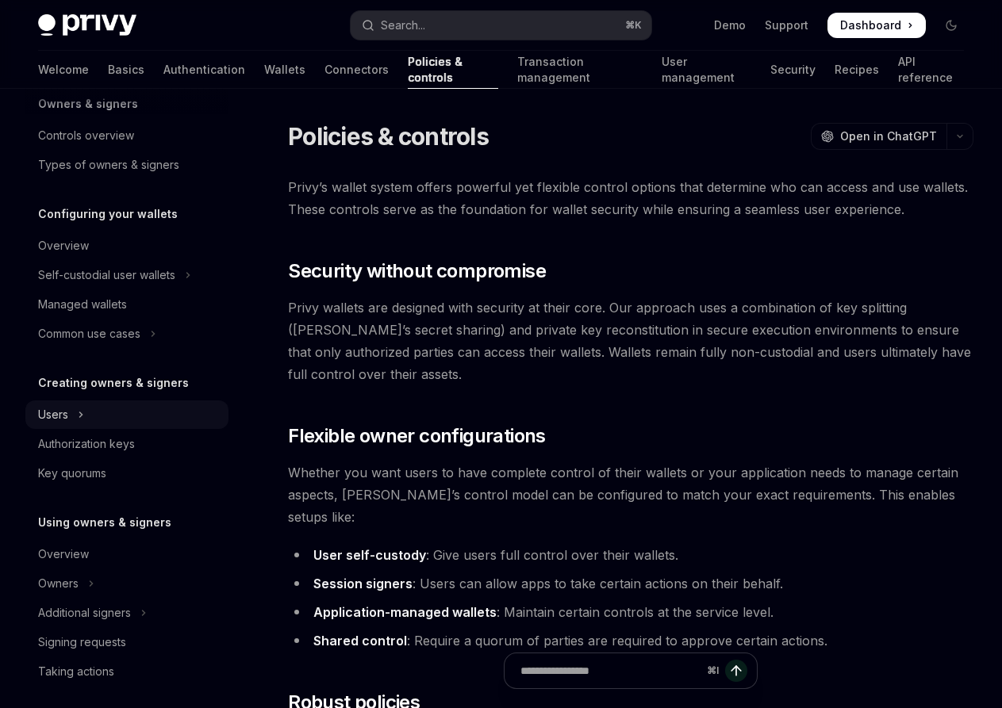
scroll to position [84, 0]
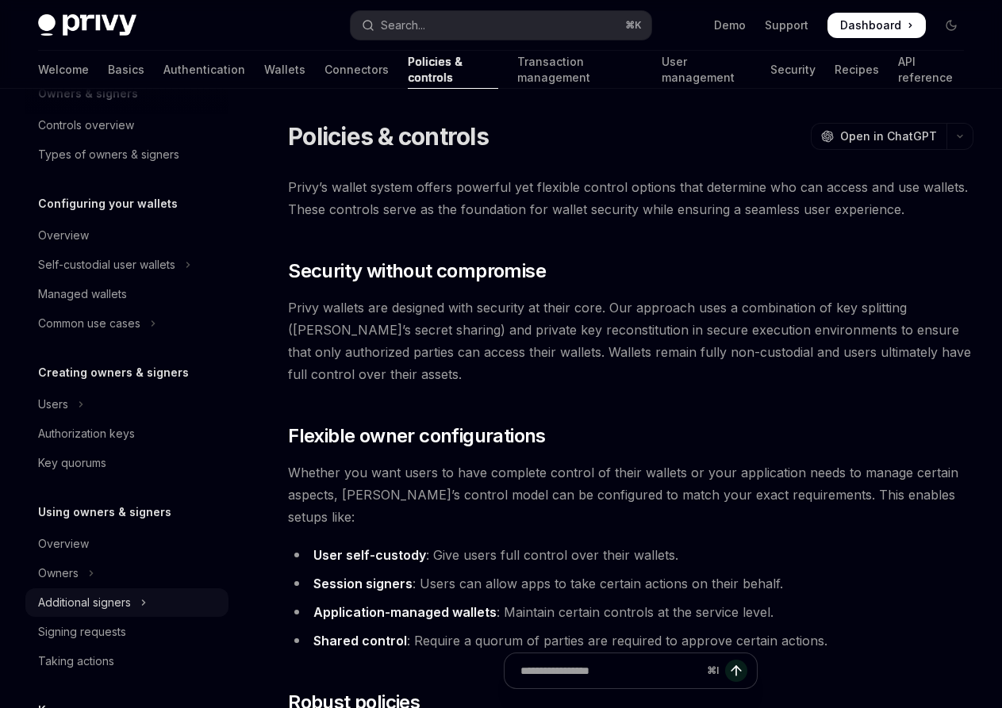
click at [92, 611] on div "Additional signers" at bounding box center [84, 602] width 93 height 19
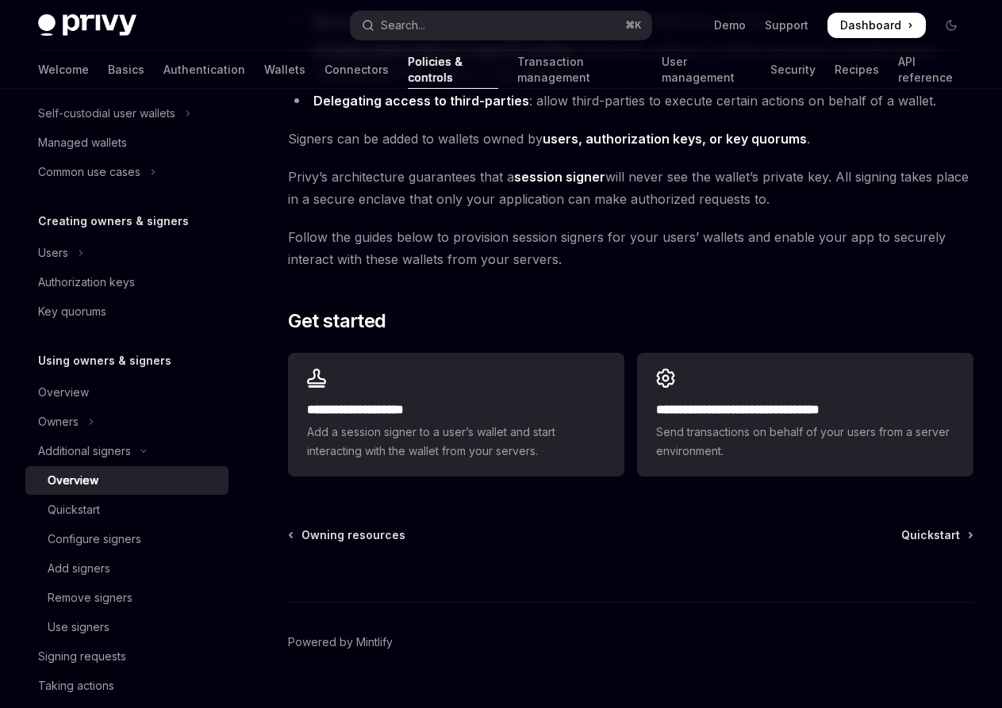
scroll to position [309, 0]
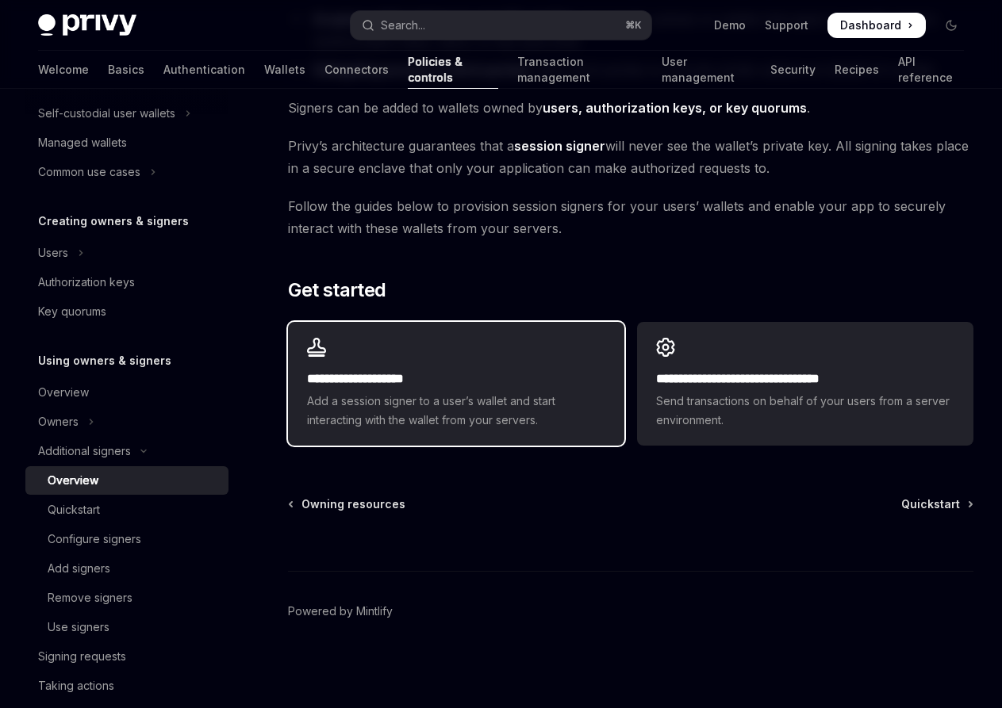
click at [439, 405] on span "Add a session signer to a user’s wallet and start interacting with the wallet f…" at bounding box center [456, 411] width 298 height 38
type textarea "*"
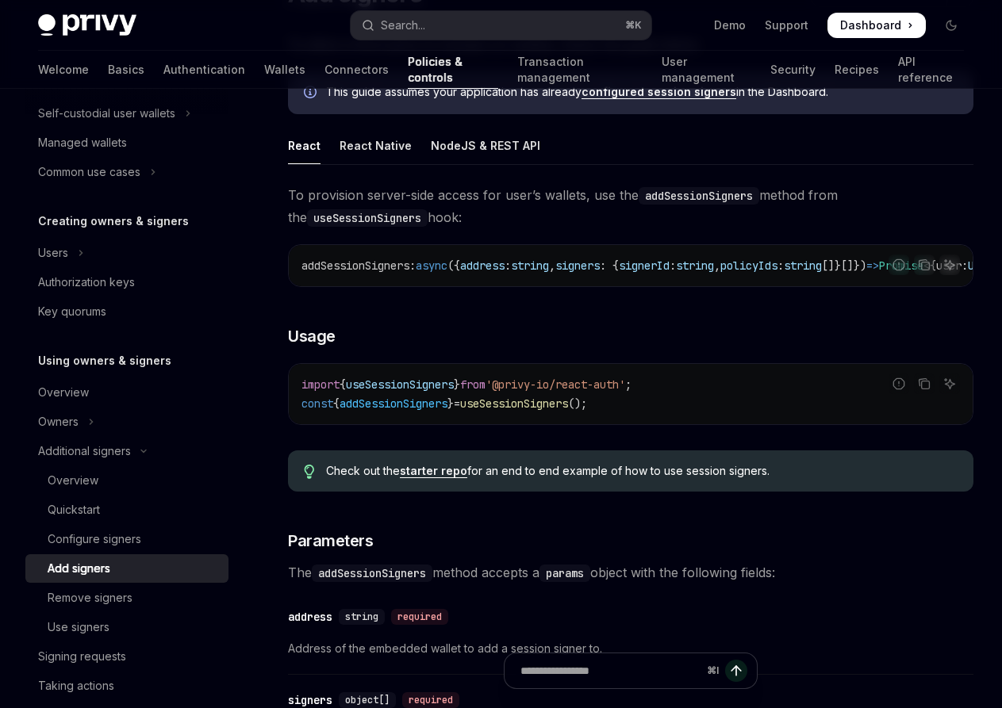
scroll to position [152, 0]
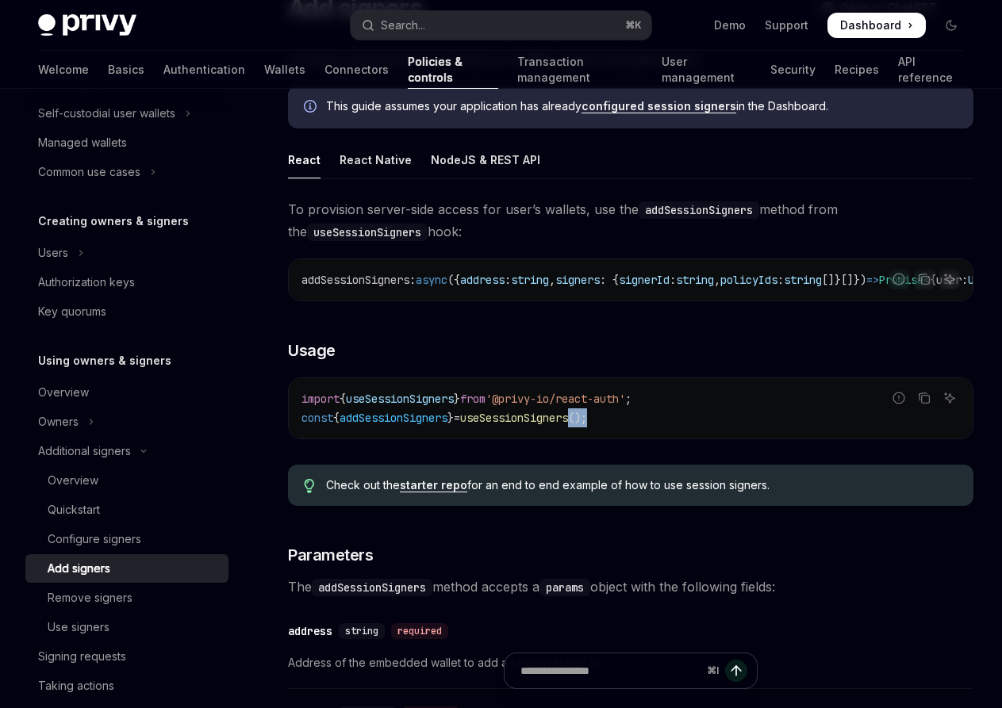
drag, startPoint x: 643, startPoint y: 432, endPoint x: 588, endPoint y: 431, distance: 54.7
click at [604, 428] on code "import { useSessionSigners } from '@privy-io/react-auth' ; const { addSessionSi…" at bounding box center [630, 409] width 658 height 38
click at [297, 219] on span "To provision server-side access for user’s wallets, use the addSessionSigners m…" at bounding box center [630, 220] width 685 height 44
click at [266, 355] on icon "Navigate to header" at bounding box center [265, 351] width 11 height 10
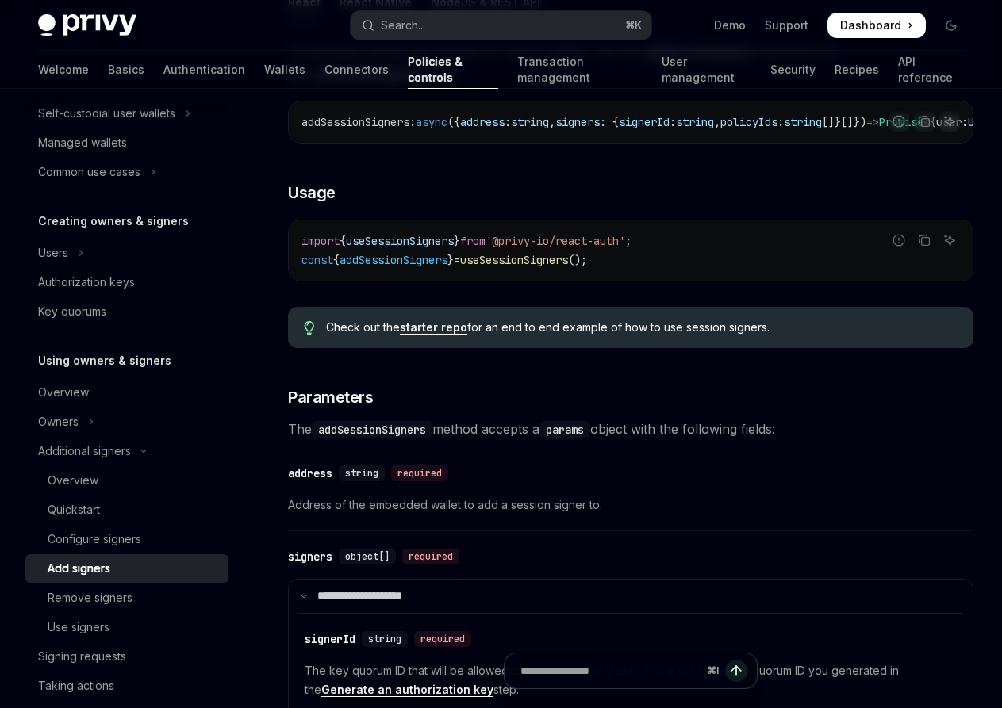
scroll to position [378, 0]
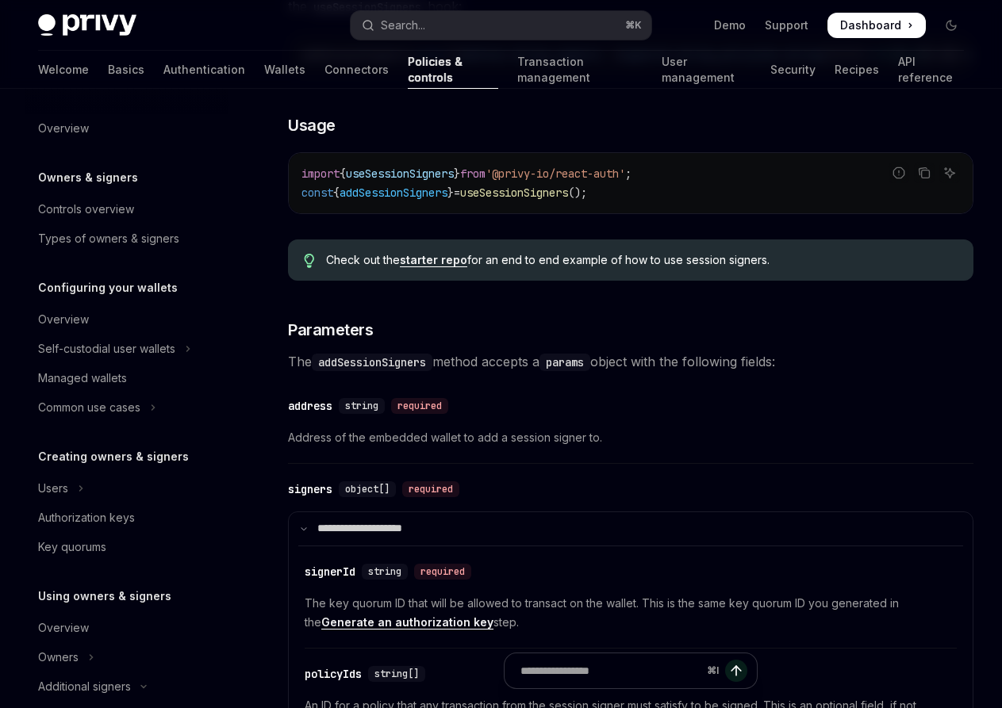
scroll to position [405, 0]
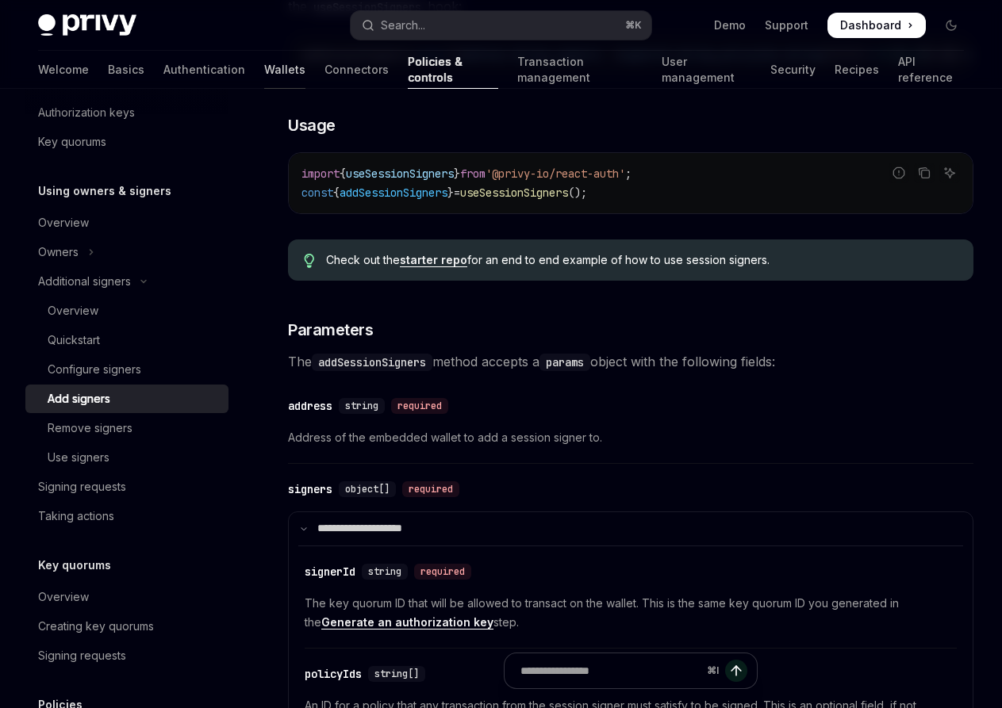
click at [264, 66] on link "Wallets" at bounding box center [284, 70] width 41 height 38
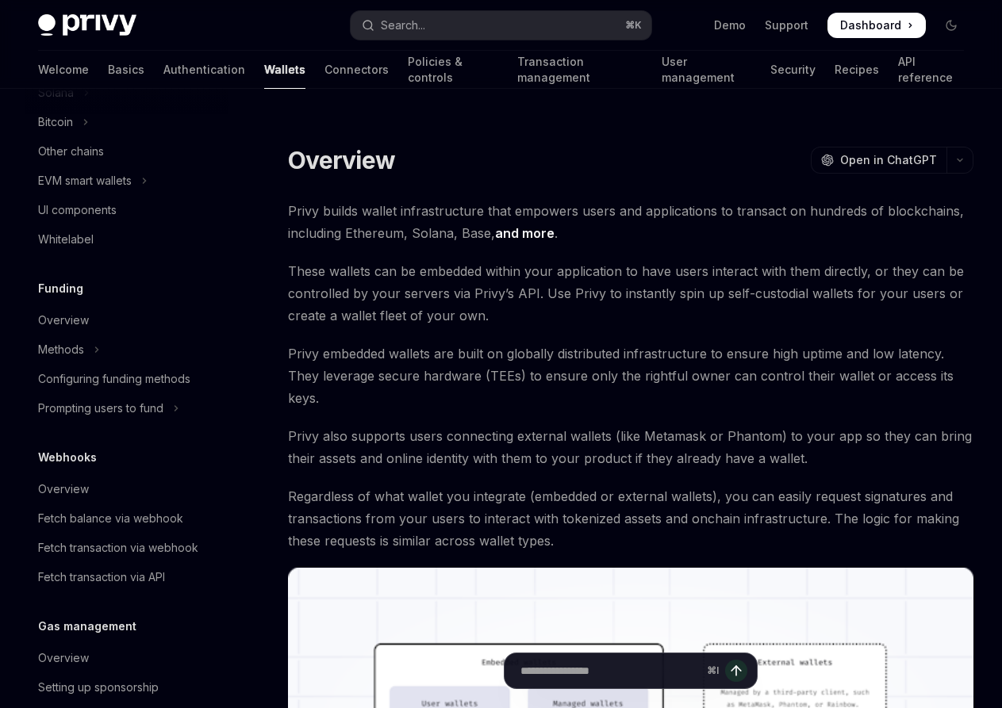
scroll to position [673, 0]
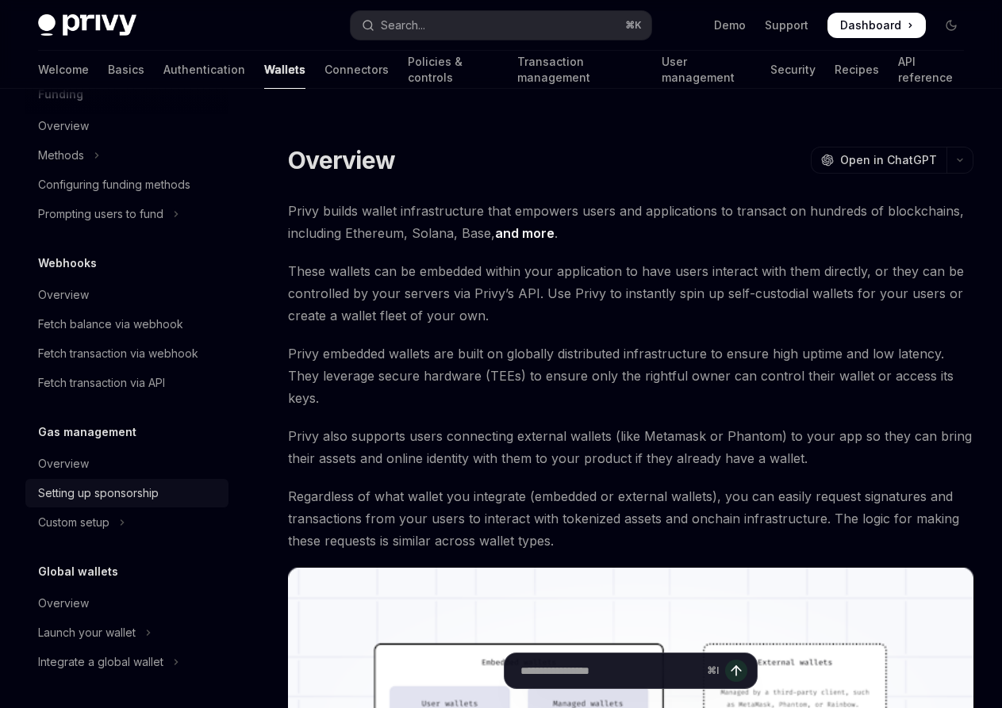
click at [133, 493] on div "Setting up sponsorship" at bounding box center [98, 493] width 121 height 19
type textarea "*"
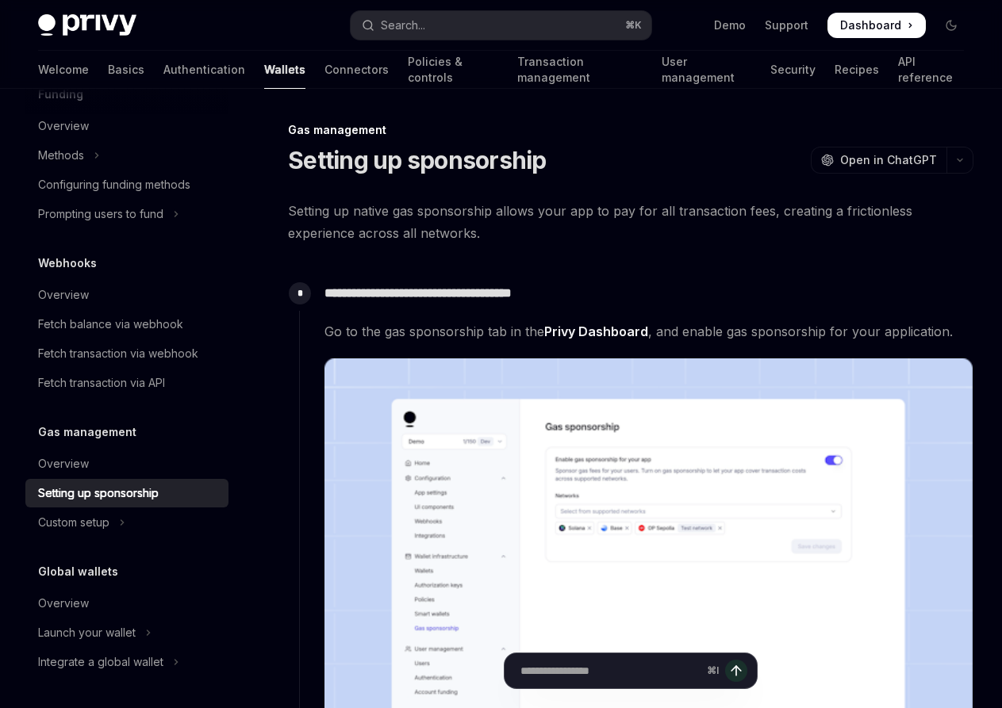
click at [493, 280] on div "**********" at bounding box center [636, 549] width 674 height 546
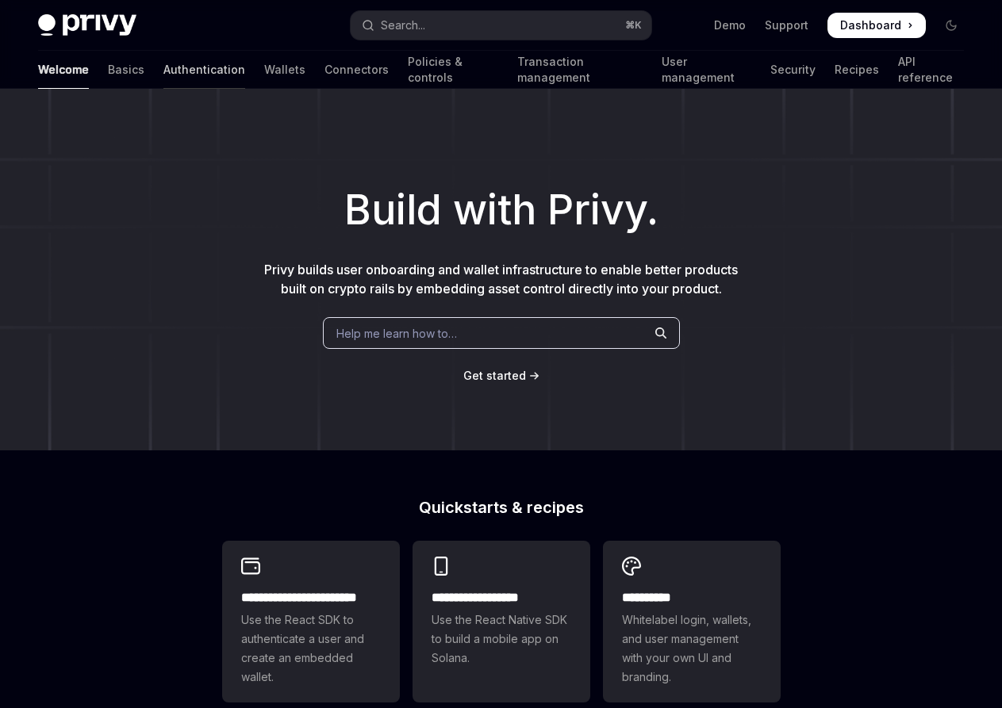
click at [163, 72] on link "Authentication" at bounding box center [204, 70] width 82 height 38
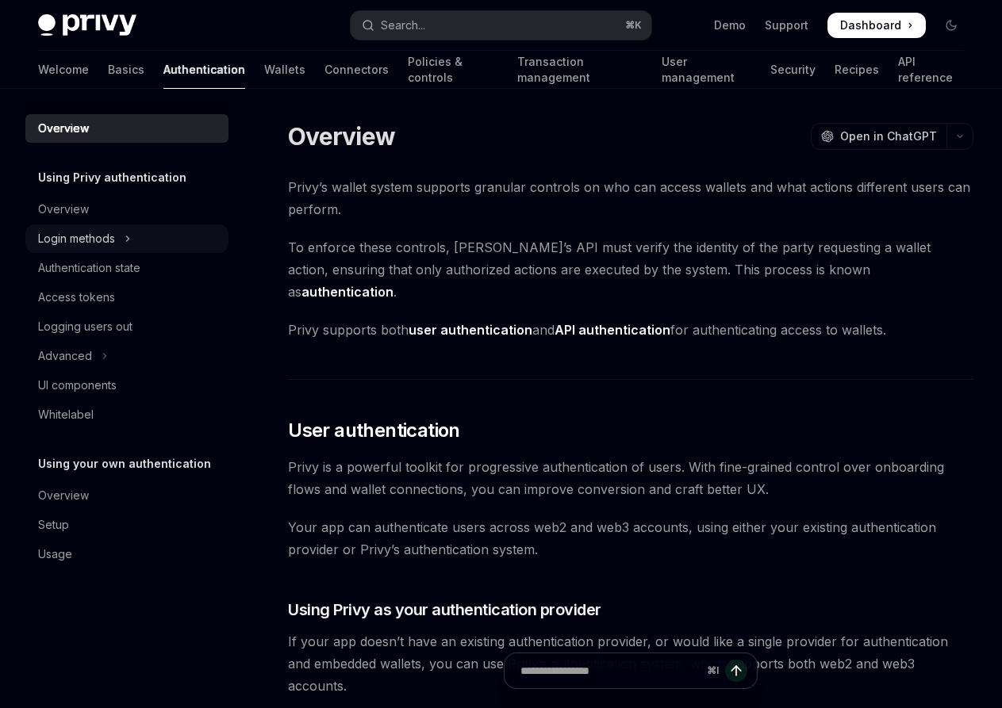
click at [152, 236] on button "Login methods" at bounding box center [126, 239] width 203 height 29
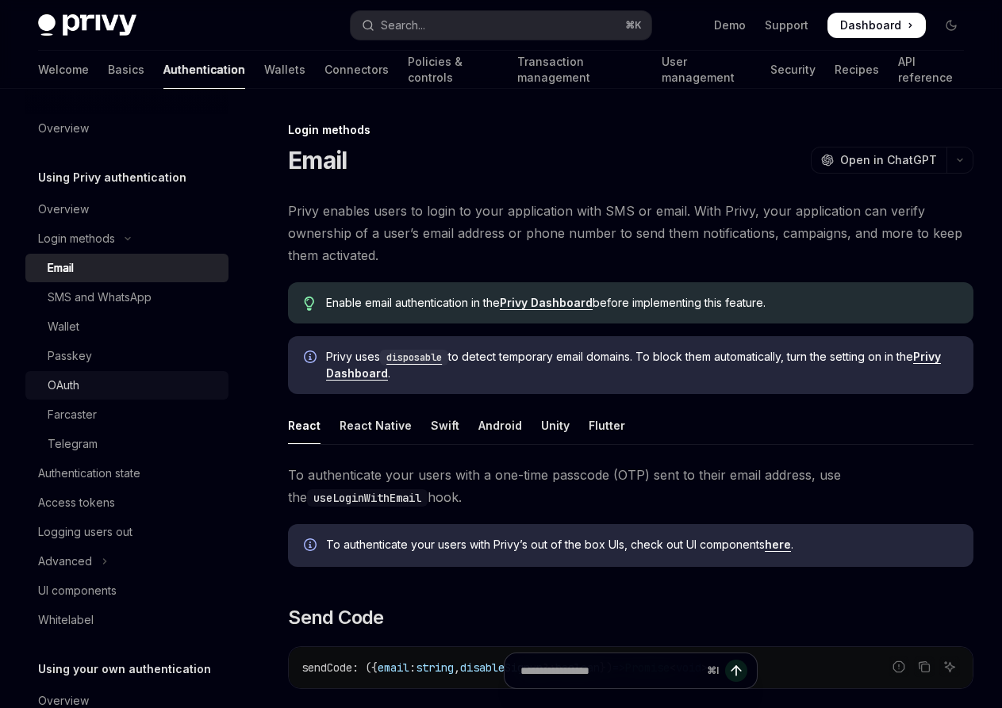
click at [136, 386] on div "OAuth" at bounding box center [133, 385] width 171 height 19
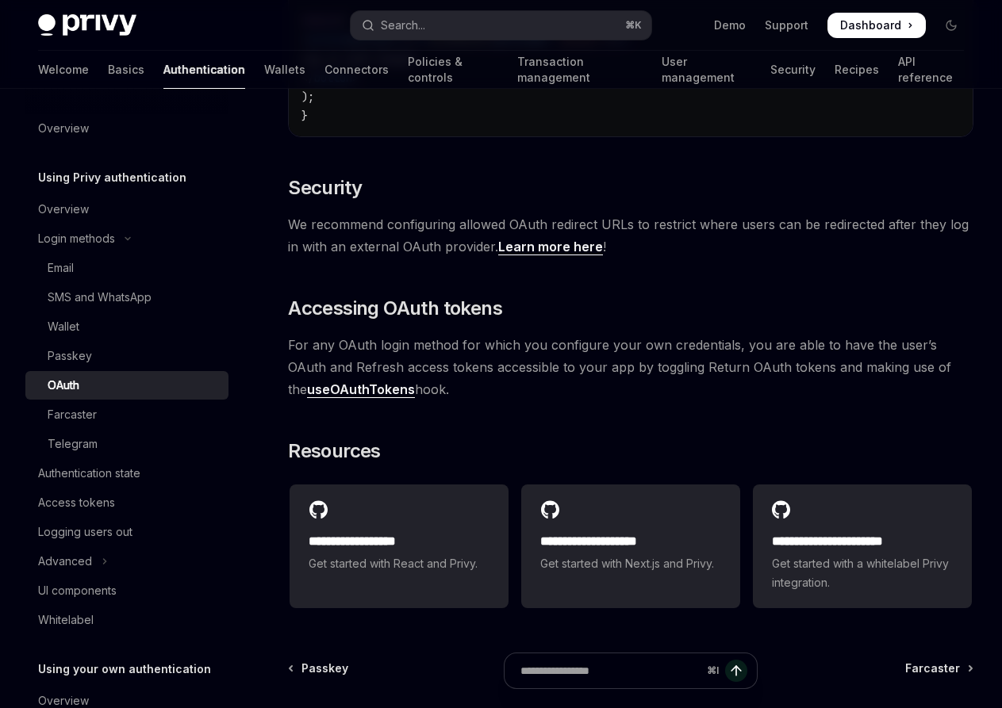
scroll to position [3213, 0]
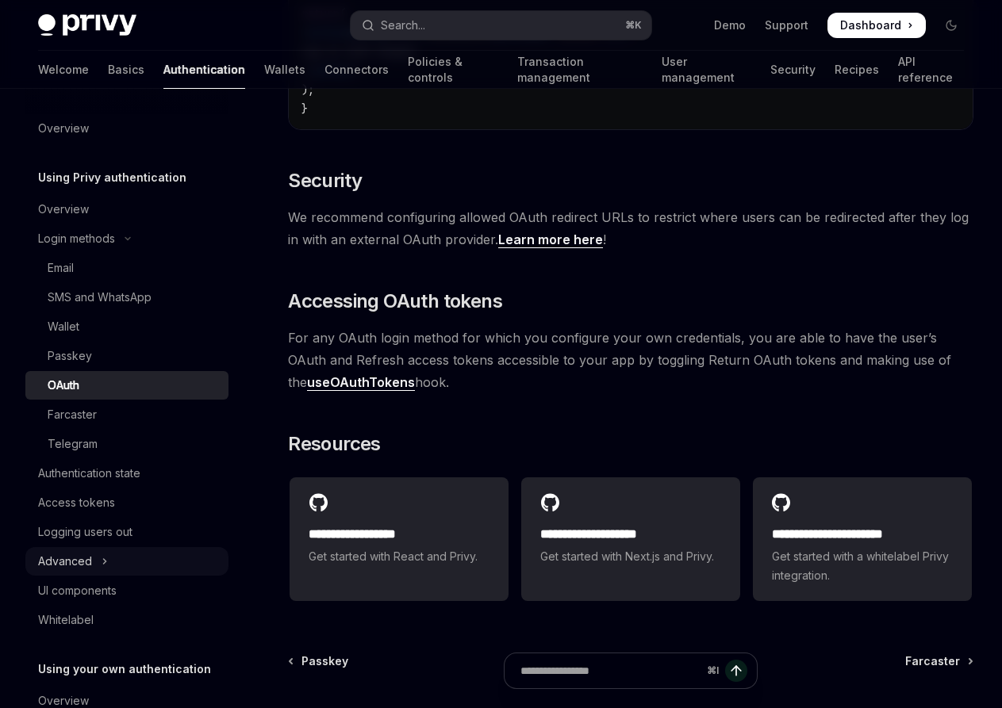
click at [130, 564] on button "Advanced" at bounding box center [126, 561] width 203 height 29
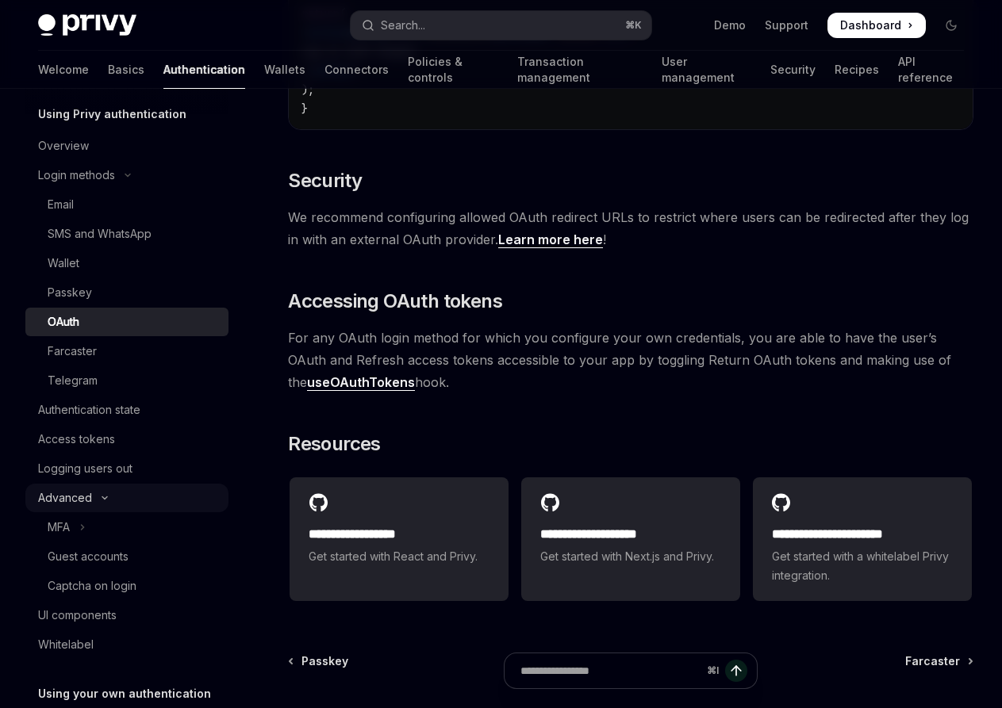
scroll to position [68, 0]
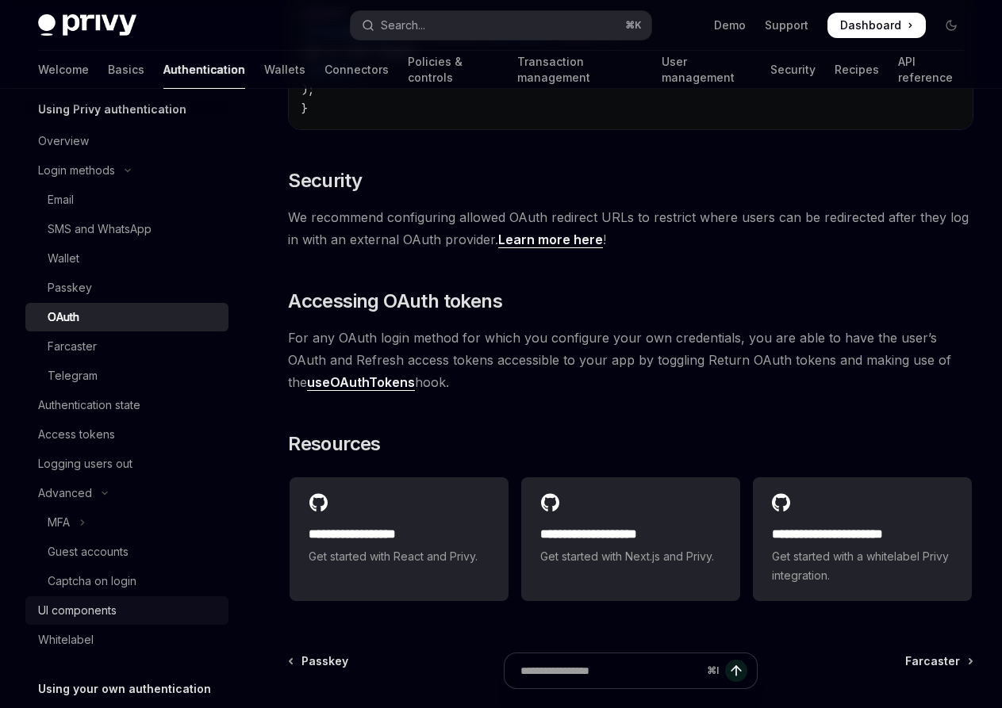
click at [125, 608] on div "UI components" at bounding box center [128, 610] width 181 height 19
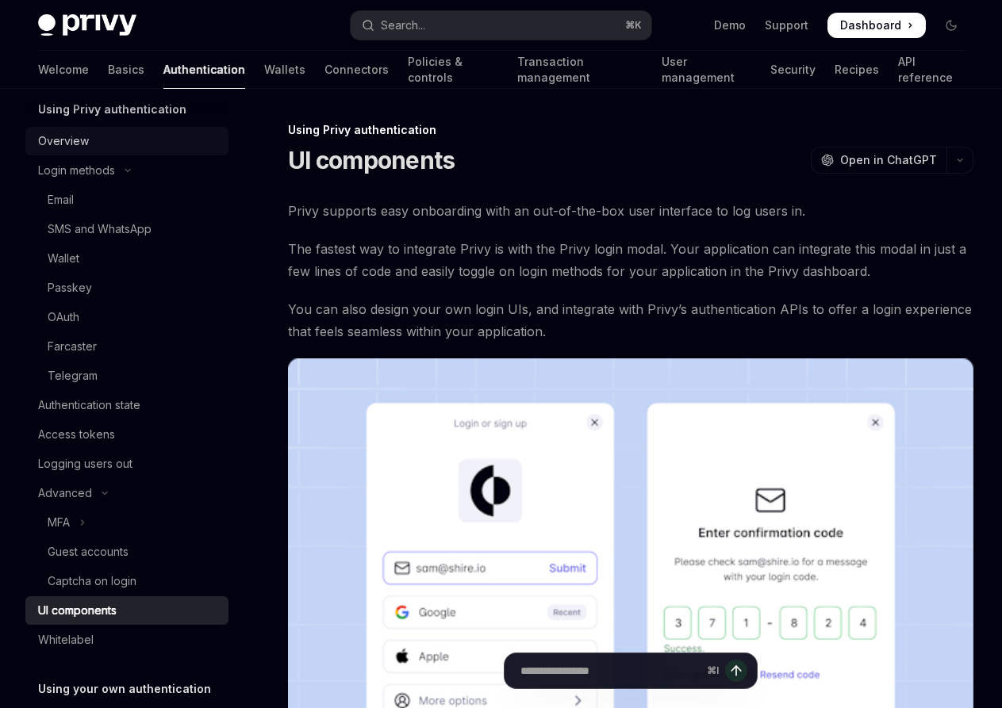
click at [112, 143] on div "Overview" at bounding box center [128, 141] width 181 height 19
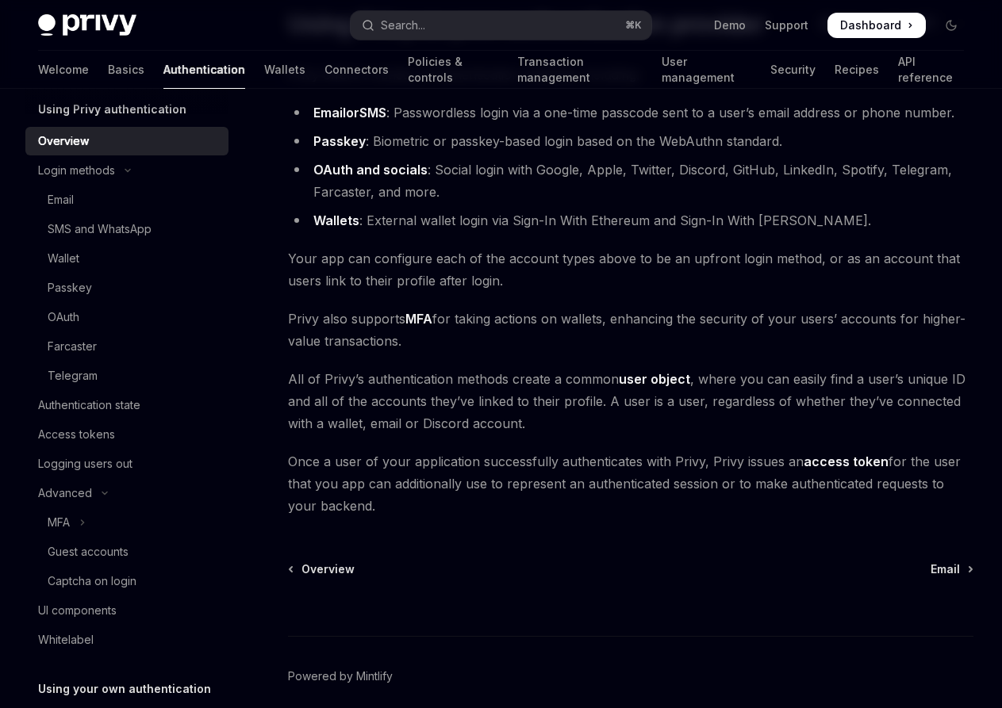
scroll to position [201, 0]
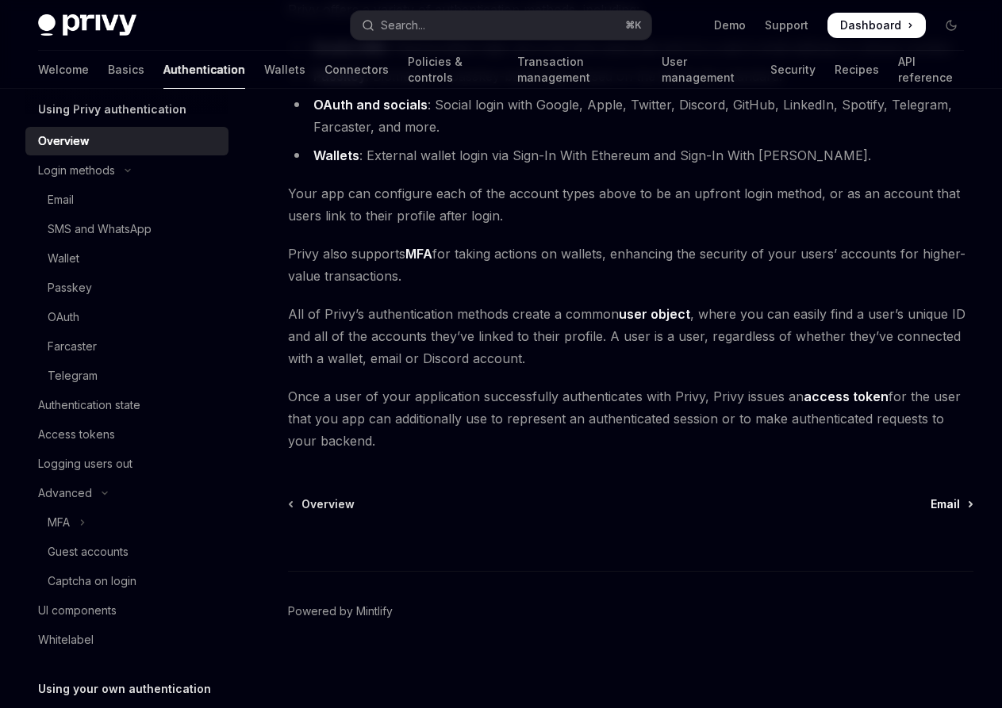
click at [950, 503] on span "Email" at bounding box center [945, 505] width 29 height 16
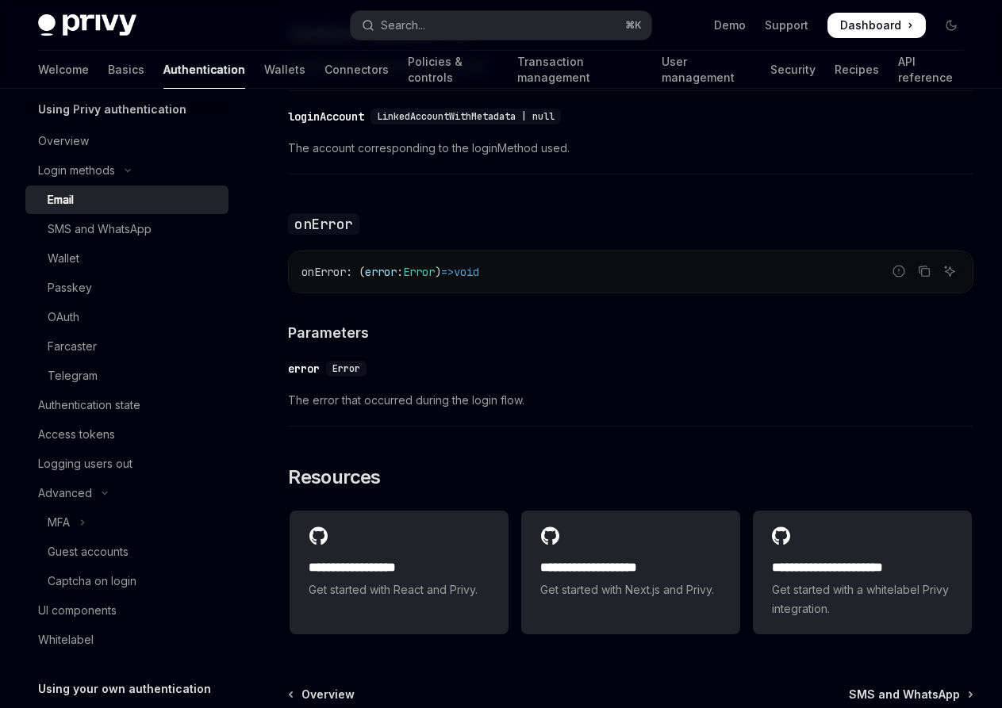
scroll to position [3193, 0]
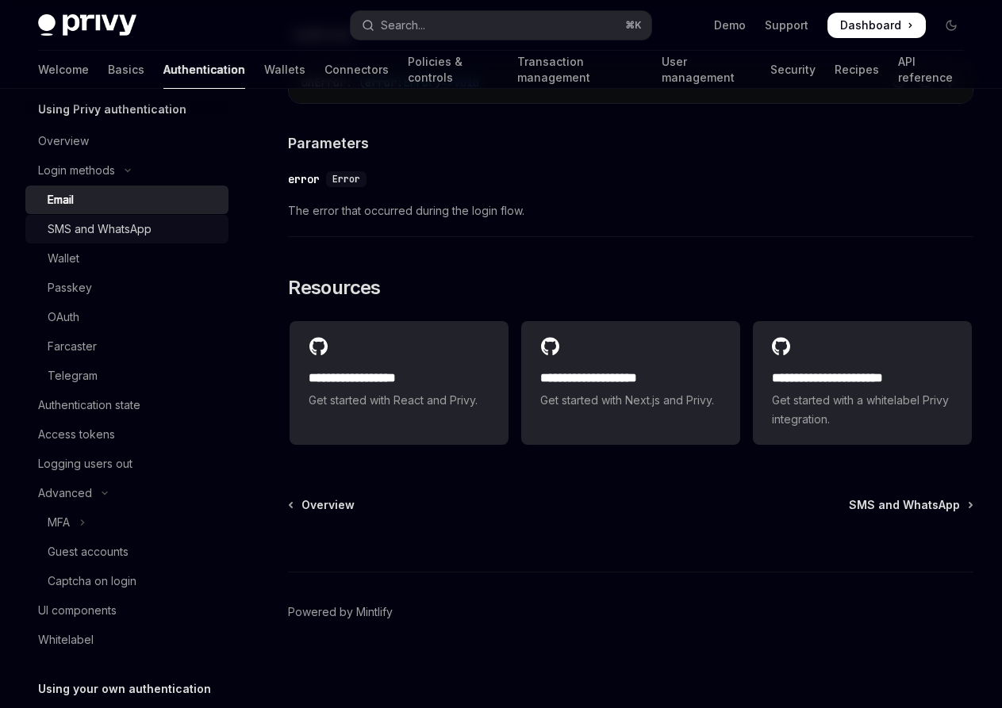
click at [145, 226] on div "SMS and WhatsApp" at bounding box center [100, 229] width 104 height 19
type textarea "*"
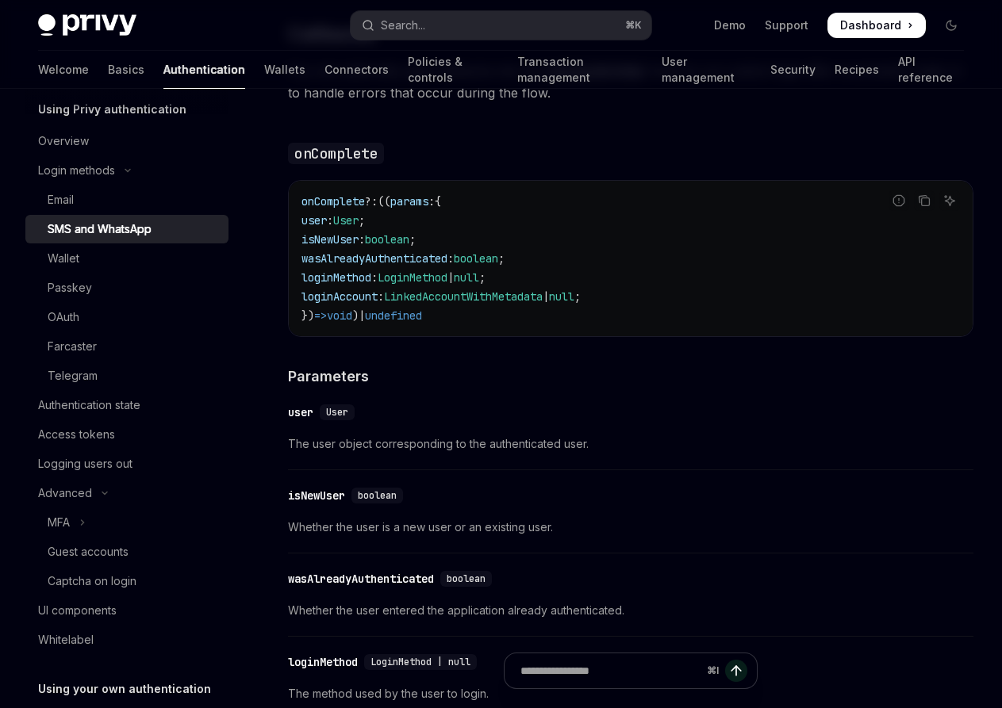
scroll to position [3059, 0]
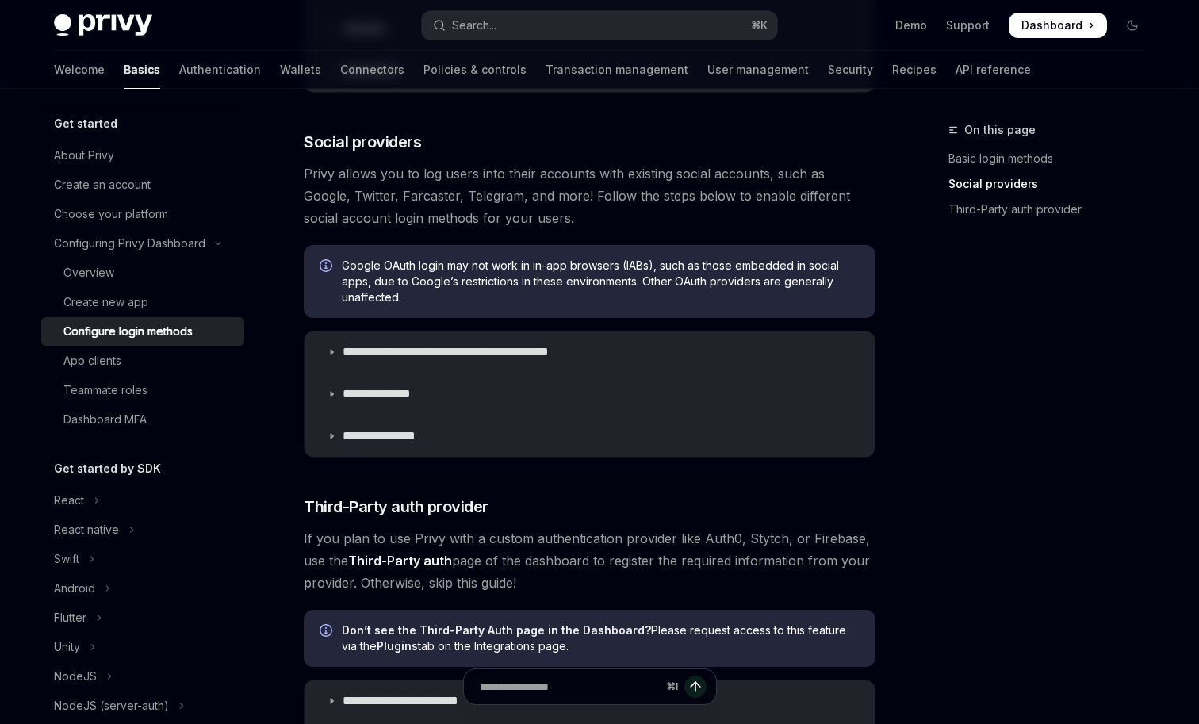
scroll to position [404, 0]
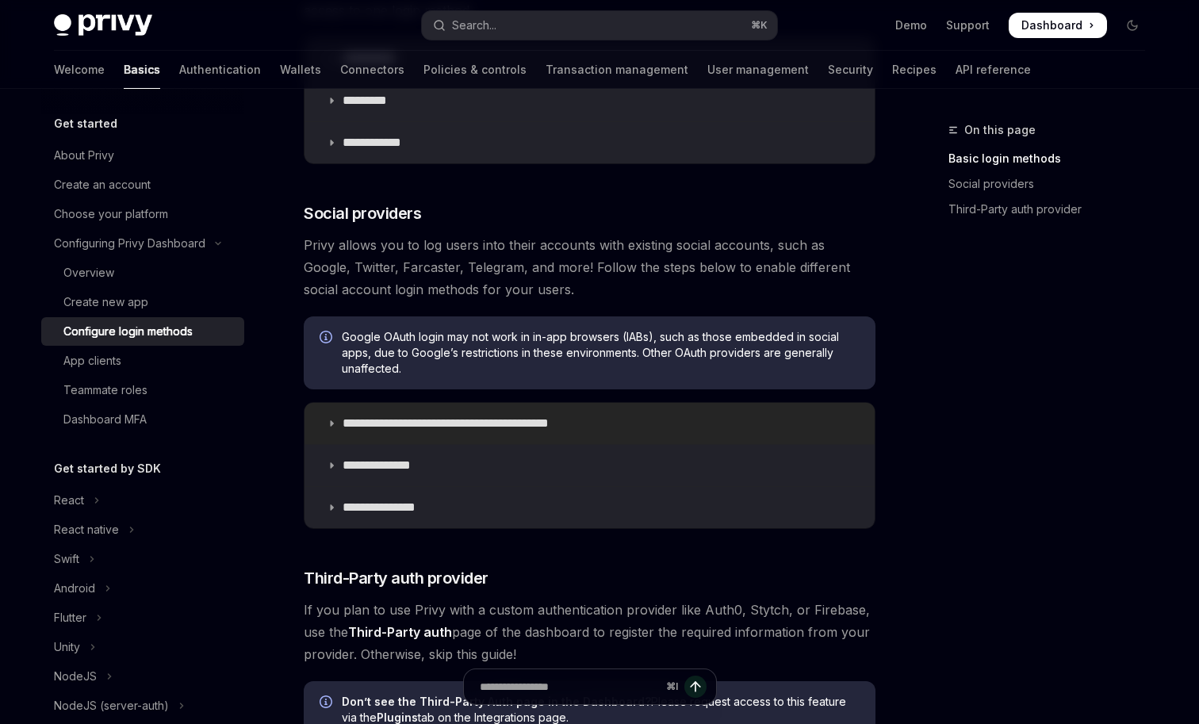
click at [685, 414] on summary "**********" at bounding box center [590, 423] width 570 height 41
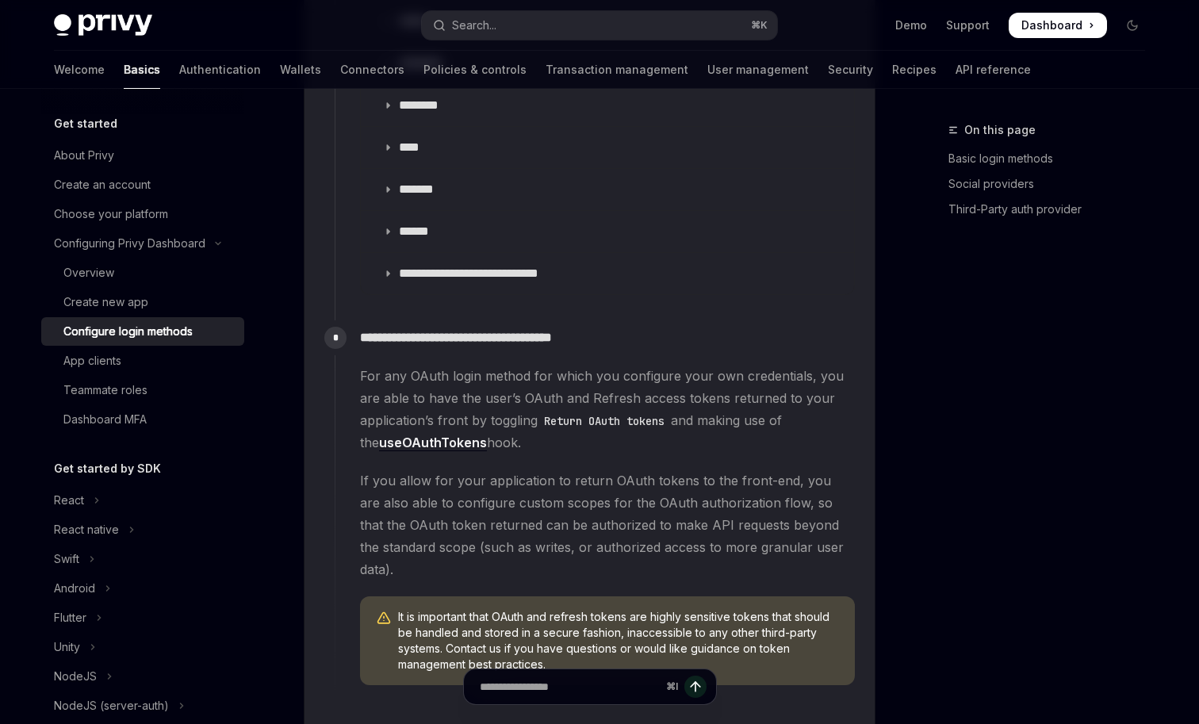
scroll to position [2201, 0]
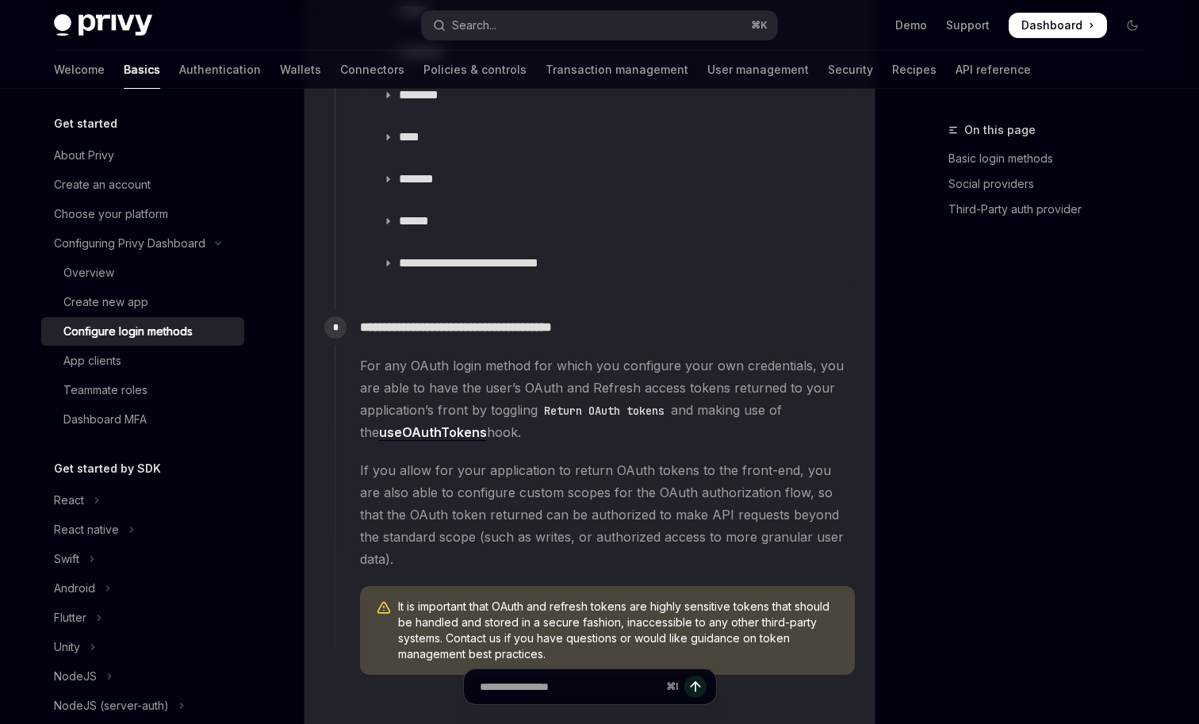
click at [446, 424] on link "useOAuthTokens" at bounding box center [433, 432] width 108 height 17
type textarea "*"
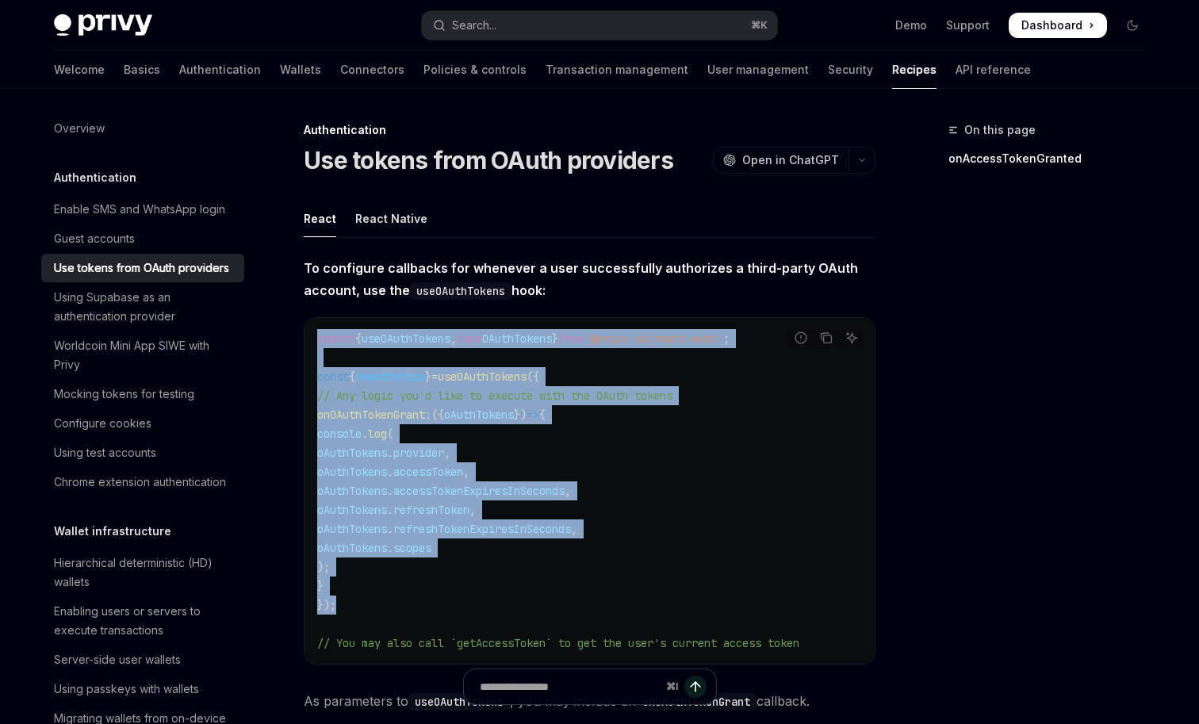
drag, startPoint x: 345, startPoint y: 613, endPoint x: 312, endPoint y: 347, distance: 268.6
click at [312, 347] on div "import { useOAuthTokens , type OAuthTokens } from '@privy-io/react-auth' ; cons…" at bounding box center [590, 491] width 570 height 346
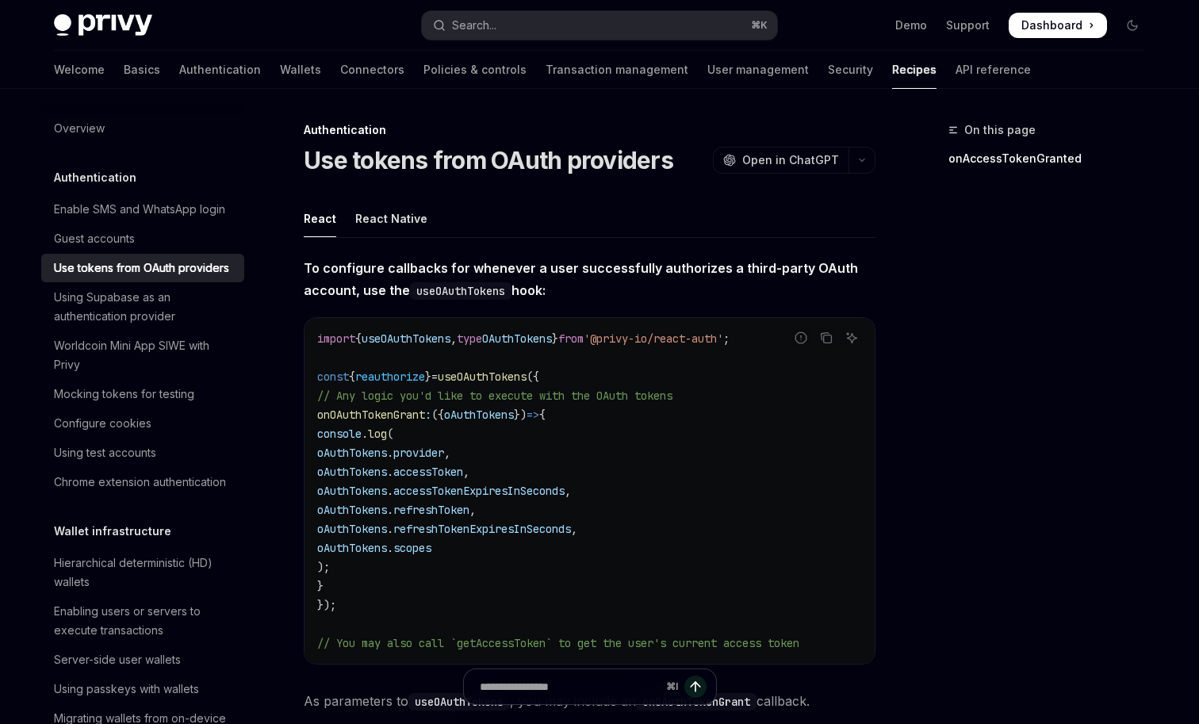
click at [251, 154] on div "Overview Authentication Enable SMS and WhatsApp login Guest accounts Use tokens…" at bounding box center [155, 406] width 228 height 635
click at [442, 171] on h1 "Use tokens from OAuth providers" at bounding box center [489, 160] width 370 height 29
click at [514, 371] on span "useOAuthTokens" at bounding box center [482, 377] width 89 height 14
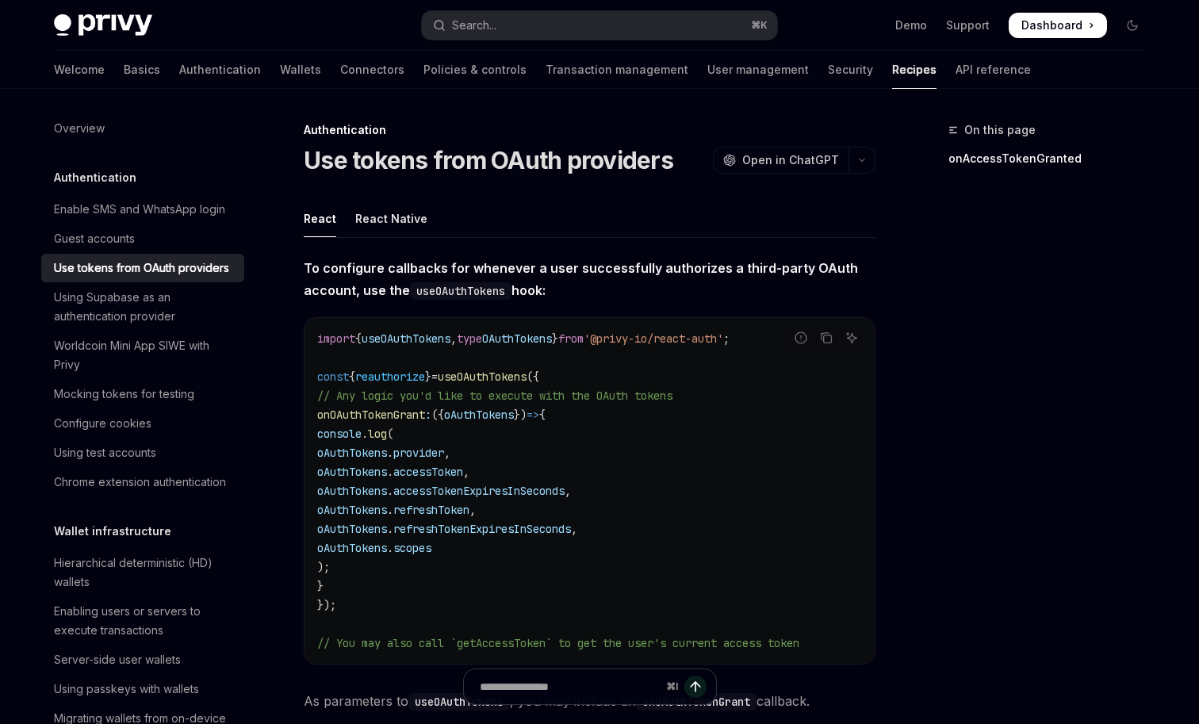
copy span "useOAuthTokens"
click at [932, 312] on div "On this page onAccessTokenGranted" at bounding box center [1037, 423] width 241 height 604
